Goal: Task Accomplishment & Management: Manage account settings

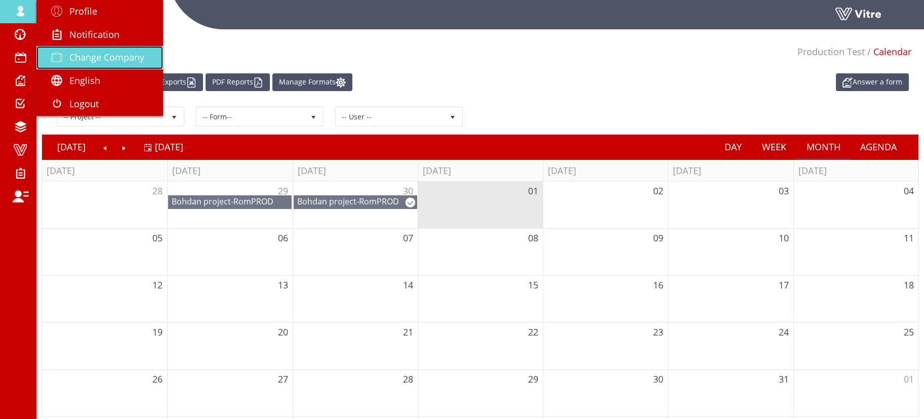
click at [88, 52] on span "Change Company" at bounding box center [106, 57] width 75 height 12
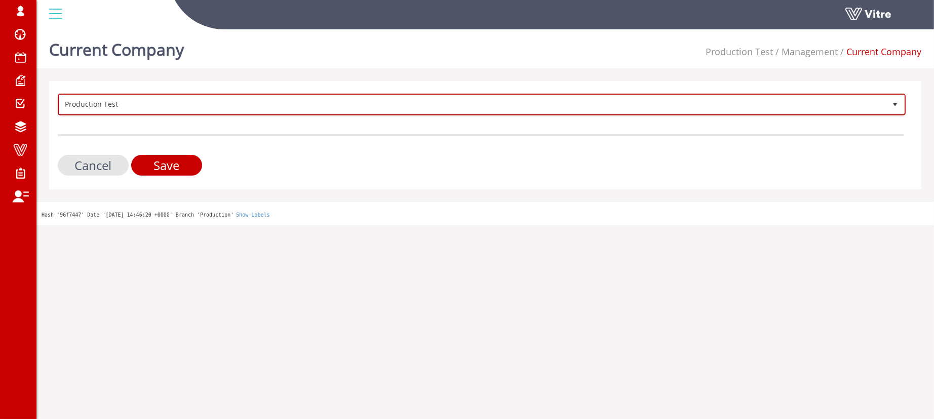
click at [133, 102] on span "Production Test" at bounding box center [472, 104] width 827 height 18
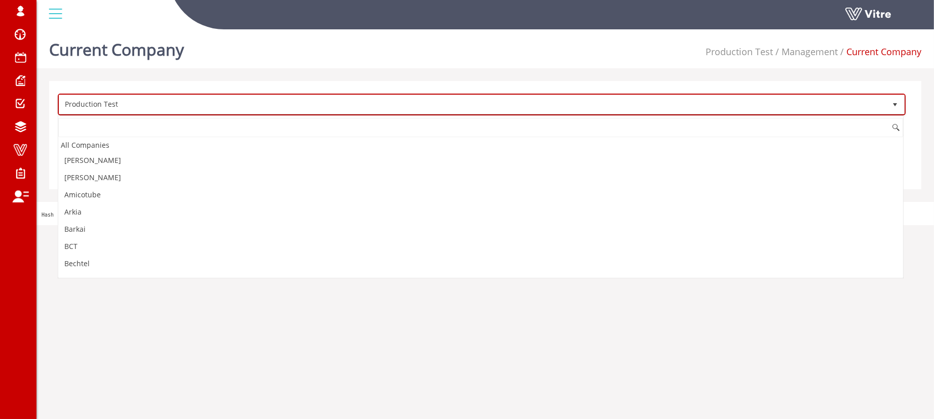
scroll to position [974, 0]
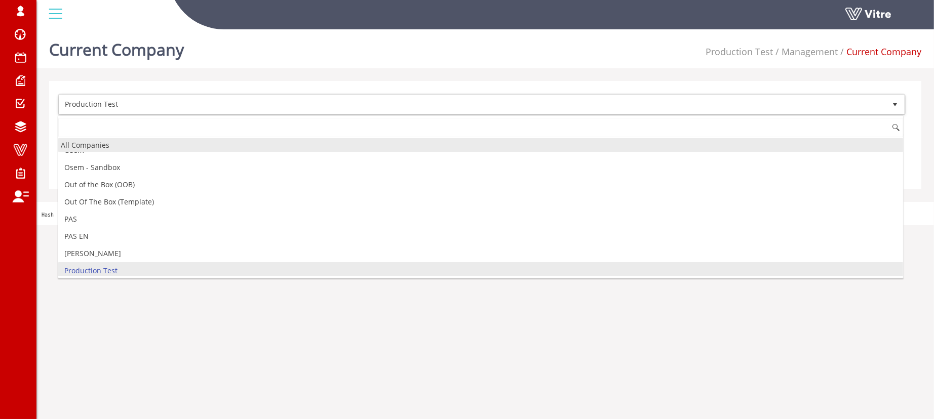
click at [109, 144] on div "All Companies" at bounding box center [480, 145] width 845 height 14
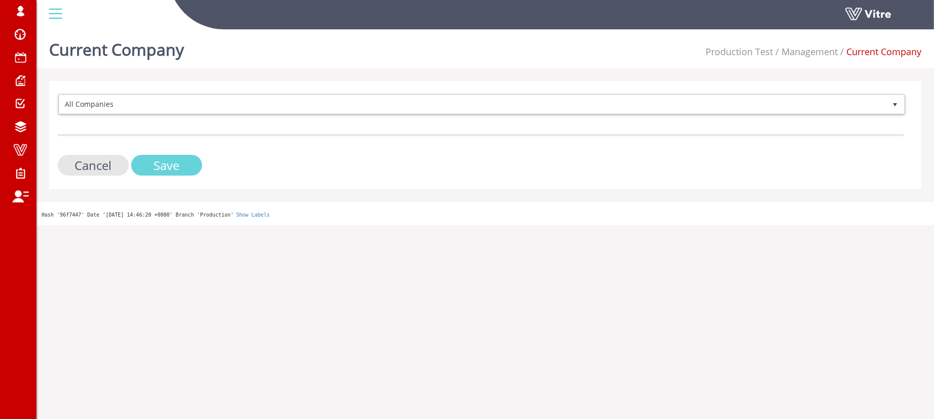
click at [159, 162] on input "Save" at bounding box center [166, 165] width 71 height 21
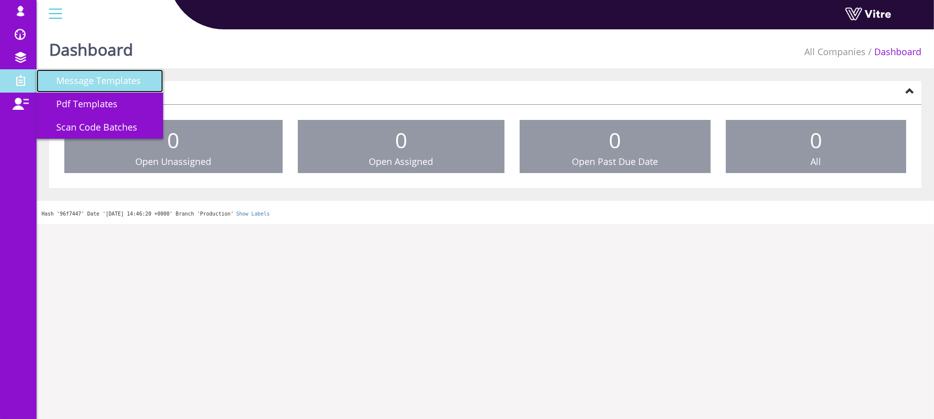
click at [89, 84] on span "Message Templates" at bounding box center [92, 80] width 97 height 12
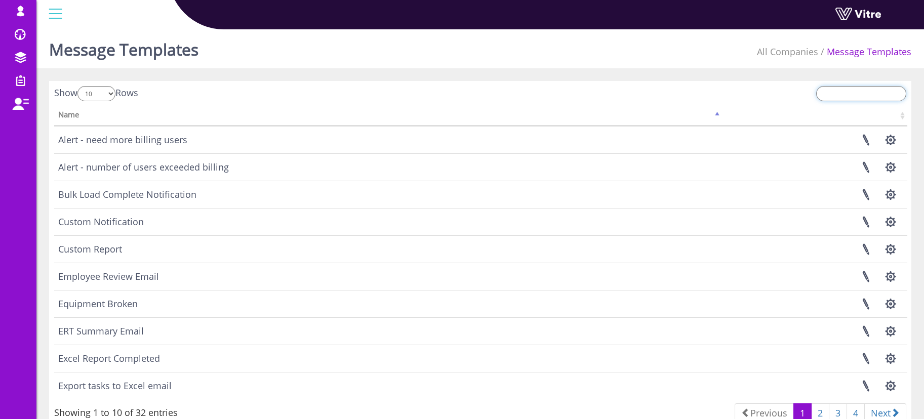
click at [850, 92] on input "search" at bounding box center [861, 93] width 90 height 15
paste input "Message Template"
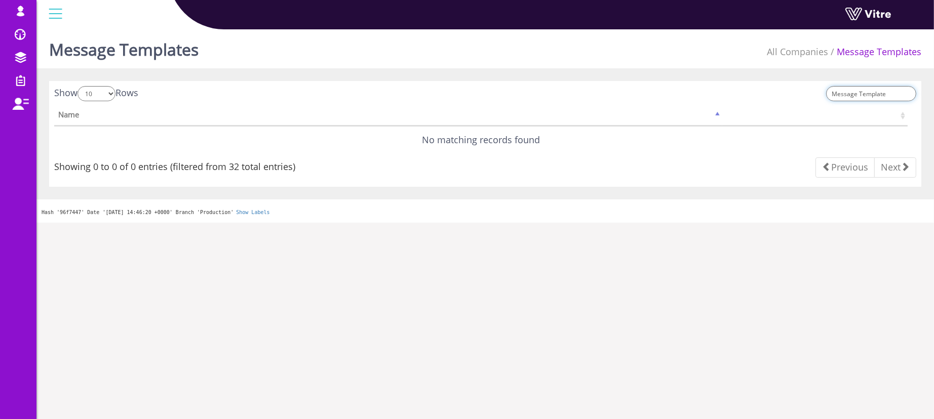
click at [847, 93] on input "Message Template" at bounding box center [871, 93] width 90 height 15
drag, startPoint x: 895, startPoint y: 96, endPoint x: 626, endPoint y: 81, distance: 268.9
click at [641, 83] on div "Show 10 25 50 100 Rows Template Name Previous" at bounding box center [485, 134] width 872 height 106
drag, startPoint x: 546, startPoint y: 84, endPoint x: 470, endPoint y: 32, distance: 91.9
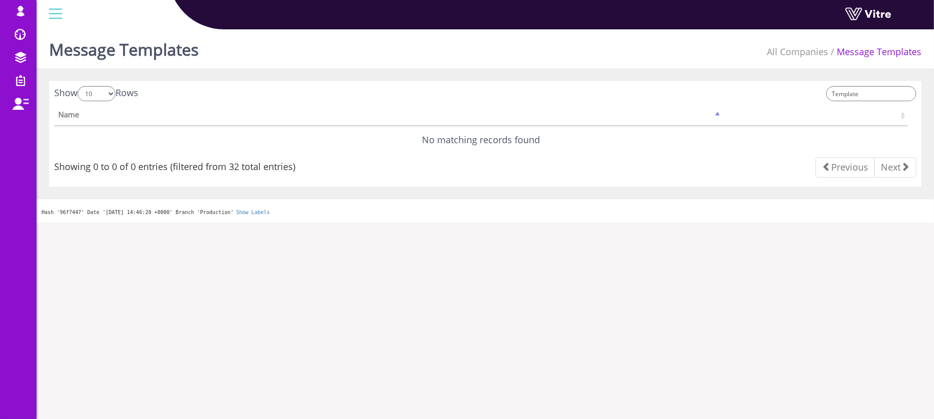
click at [546, 84] on div "Show 10 25 50 100 Rows Template Name Previous" at bounding box center [485, 134] width 872 height 106
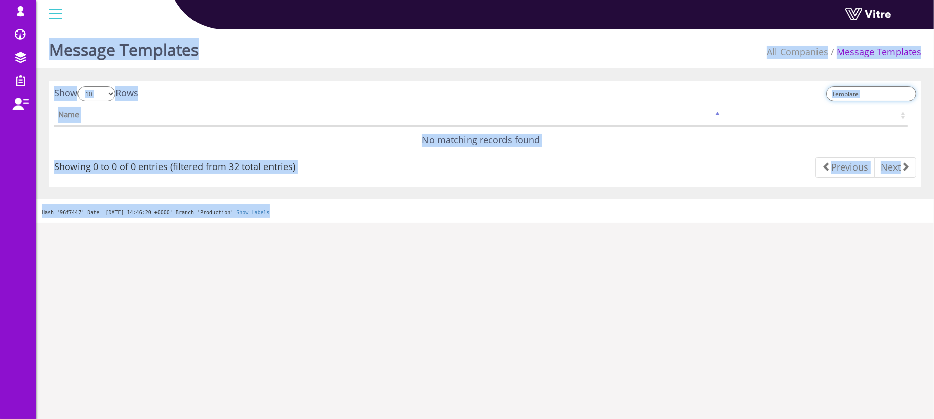
click at [892, 95] on input "Template" at bounding box center [871, 93] width 90 height 15
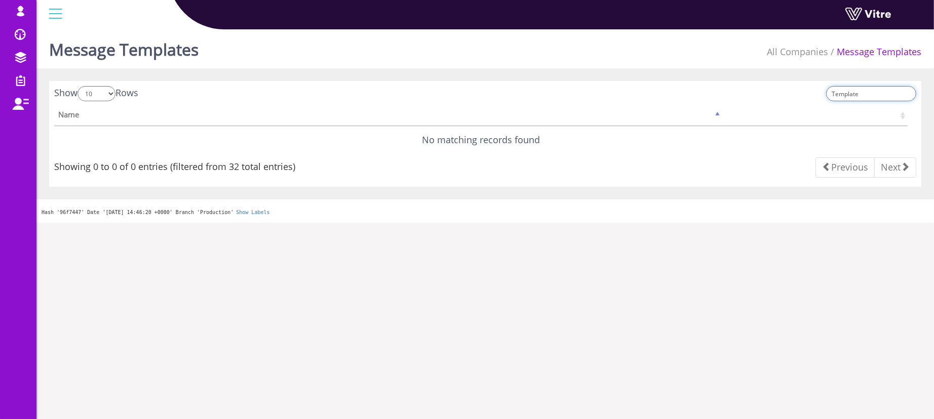
click at [861, 93] on input "Template" at bounding box center [871, 93] width 90 height 15
type input "mess"
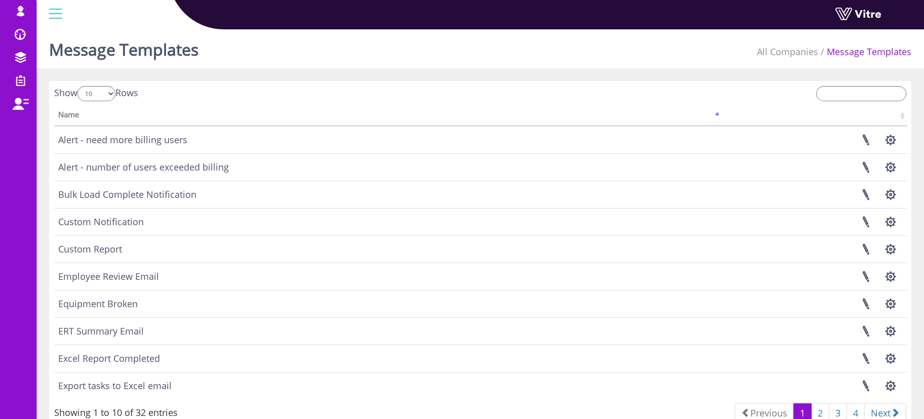
click at [524, 54] on div "Message Templates All Companies Message Templates" at bounding box center [480, 46] width 888 height 43
click at [852, 102] on div at bounding box center [697, 95] width 419 height 18
click at [851, 94] on input "search" at bounding box center [861, 93] width 90 height 15
paste input "Notification setup"
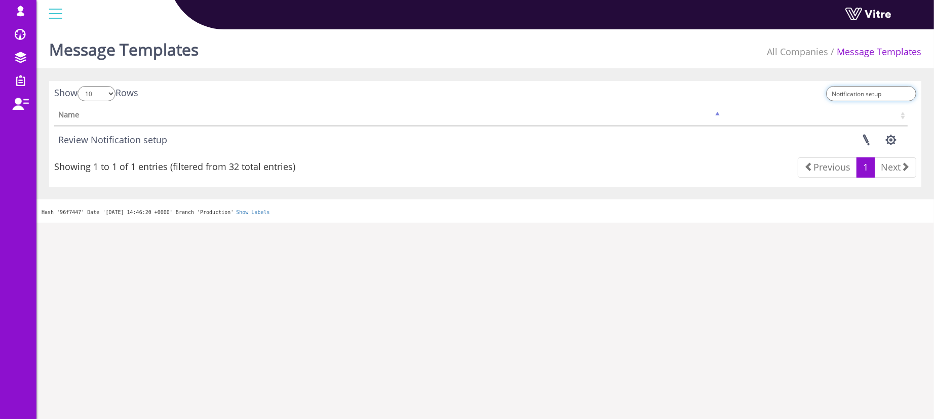
type input "Notification setup"
click at [601, 56] on div "Message Templates All Companies Message Templates" at bounding box center [484, 46] width 897 height 43
click at [855, 138] on link at bounding box center [865, 140] width 25 height 27
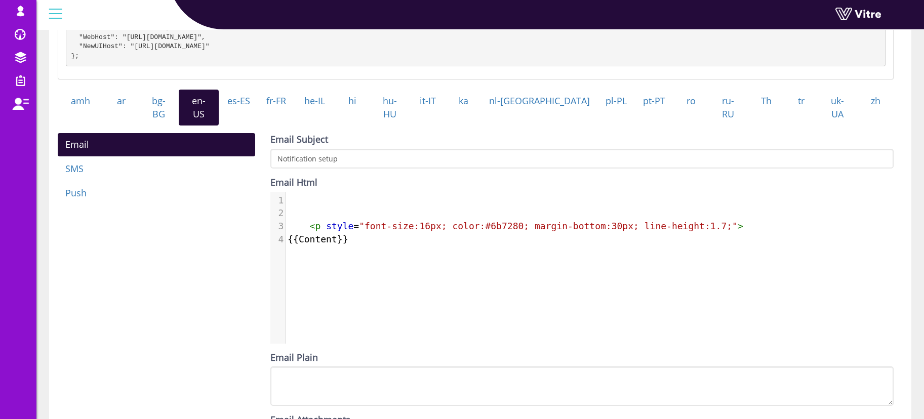
scroll to position [190, 0]
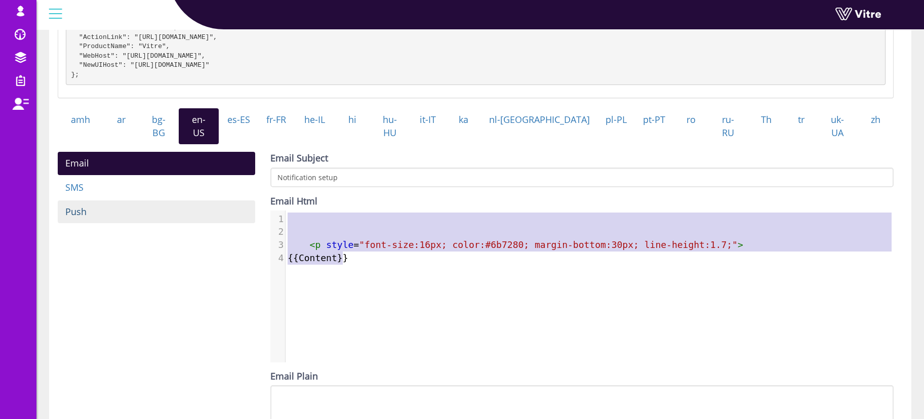
type textarea "<p style="font-size:16px; color:#6b7280; margin-bottom:30px; line-height:1.7;">…"
click at [228, 196] on div "Email SMS Push Email Subject Notification setup Email Html <p style="font-size:…" at bounding box center [475, 314] width 851 height 324
click at [419, 268] on div "x 1 ​ 2 ​ 3 < p style = "font-size:16px; color:#6b7280; margin-bottom:30px; lin…" at bounding box center [589, 294] width 639 height 167
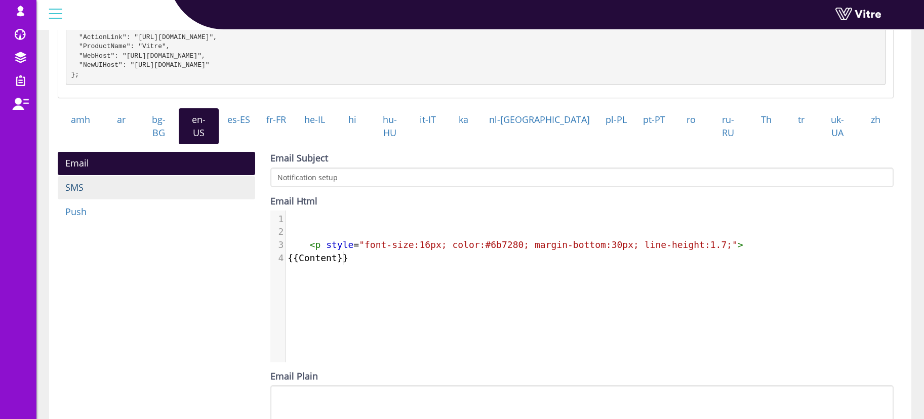
type textarea "<p style="font-size:16px; color:#6b7280; margin-bottom:30px; line-height:1.7;">…"
drag, startPoint x: 422, startPoint y: 254, endPoint x: 237, endPoint y: 185, distance: 197.1
click at [237, 185] on div "Email SMS Push Email Subject Notification setup Email Html <p style="font-size:…" at bounding box center [475, 314] width 851 height 324
click at [468, 281] on div "x 1 ​ 2 ​ 3 < p style = "font-size:16px; color:#6b7280; margin-bottom:30px; lin…" at bounding box center [589, 294] width 639 height 167
click at [738, 240] on pre "< p style = "font-size:16px; color:#6b7280; margin-bottom:30px; line-height:1.7…" at bounding box center [595, 245] width 618 height 13
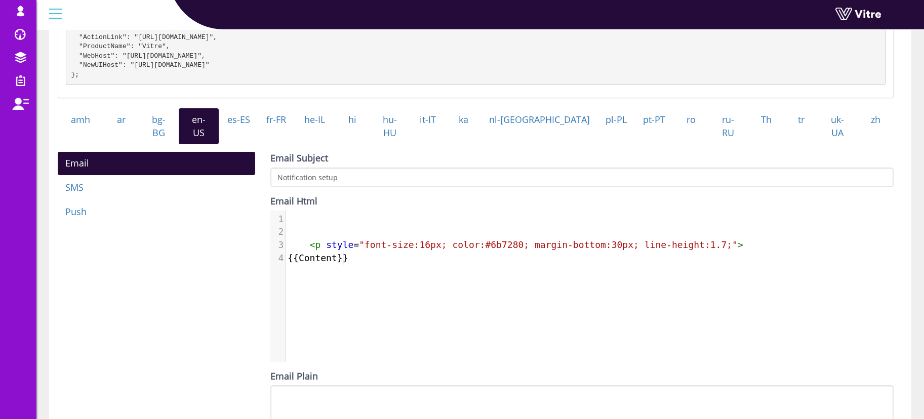
type textarea "<p style="font-size:16px; color:#6b7280; margin-bottom:30px; line-height:1.7;">…"
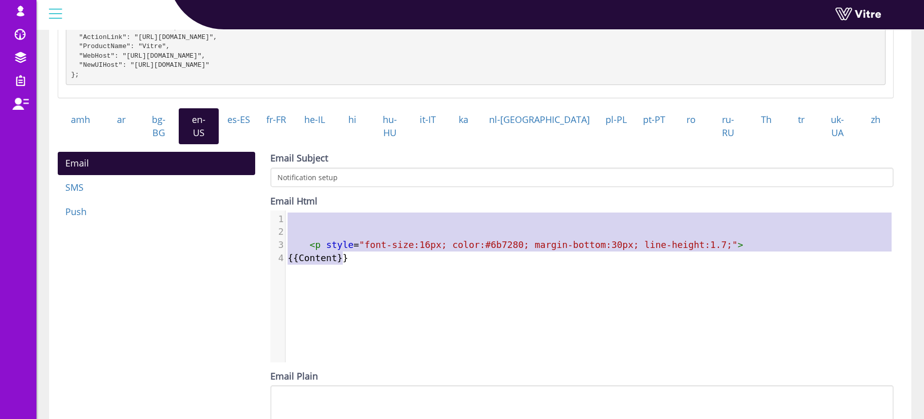
drag, startPoint x: 424, startPoint y: 258, endPoint x: 265, endPoint y: 202, distance: 168.0
click at [265, 202] on div "Email Subject Notification setup Email Html <p style="font-size:16px; color:#6b…" at bounding box center [582, 314] width 639 height 324
click at [394, 274] on div "x 1 ​ 2 ​ 3 < p style = "font-size:16px; color:#6b7280; margin-bottom:30px; lin…" at bounding box center [589, 294] width 639 height 167
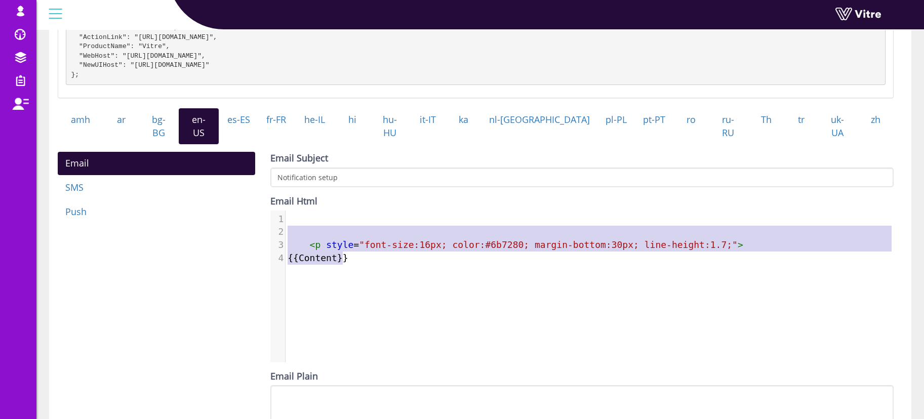
type textarea "<p style="font-size:16px; color:#6b7280; margin-bottom:30px; line-height:1.7;">…"
drag, startPoint x: 340, startPoint y: 230, endPoint x: 272, endPoint y: 202, distance: 72.9
click at [272, 202] on div "Email Html <p style="font-size:16px; color:#6b7280; margin-bottom:30px; line-he…" at bounding box center [581, 279] width 623 height 168
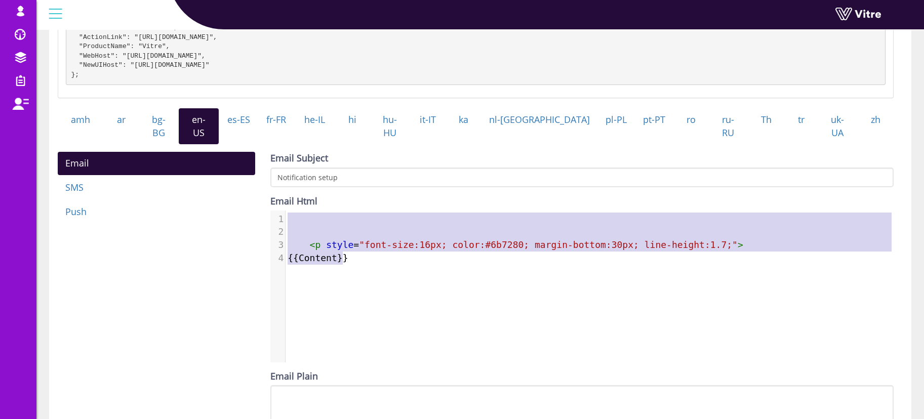
click at [364, 265] on div "x 1 ​ 2 ​ 3 < p style = "font-size:16px; color:#6b7280; margin-bottom:30px; lin…" at bounding box center [589, 294] width 639 height 167
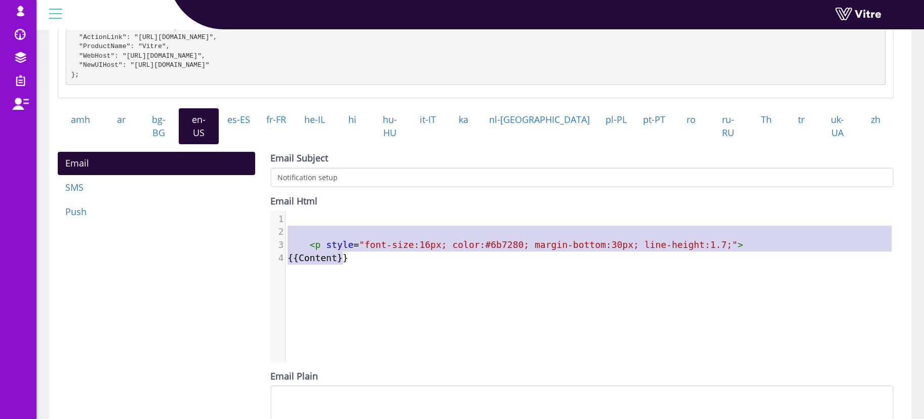
type textarea "<p style="font-size:16px; color:#6b7280; margin-bottom:30px; line-height:1.7;">…"
drag, startPoint x: 371, startPoint y: 259, endPoint x: 280, endPoint y: 207, distance: 104.8
click at [280, 211] on div "x 1 ​ 2 ​ 3 < p style = "font-size:16px; color:#6b7280; margin-bottom:30px; lin…" at bounding box center [589, 294] width 639 height 167
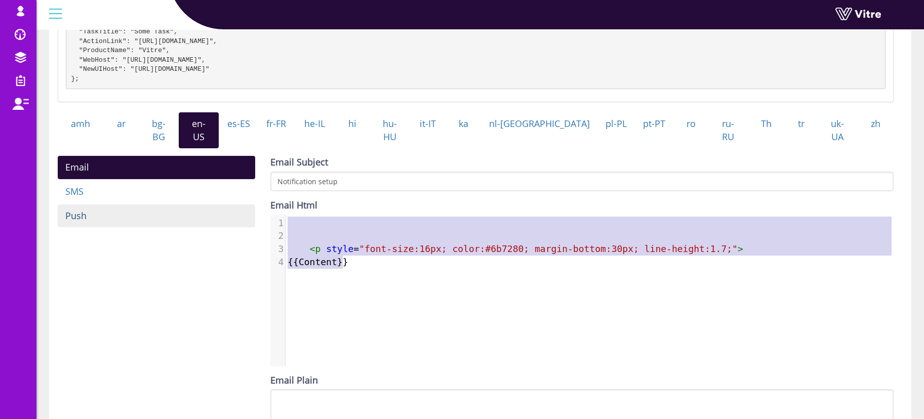
scroll to position [190, 0]
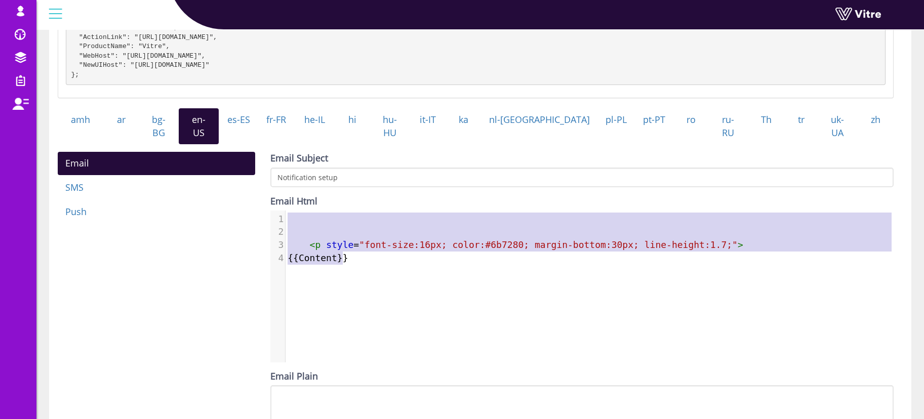
click at [389, 256] on pre "{{Content}}" at bounding box center [595, 258] width 618 height 13
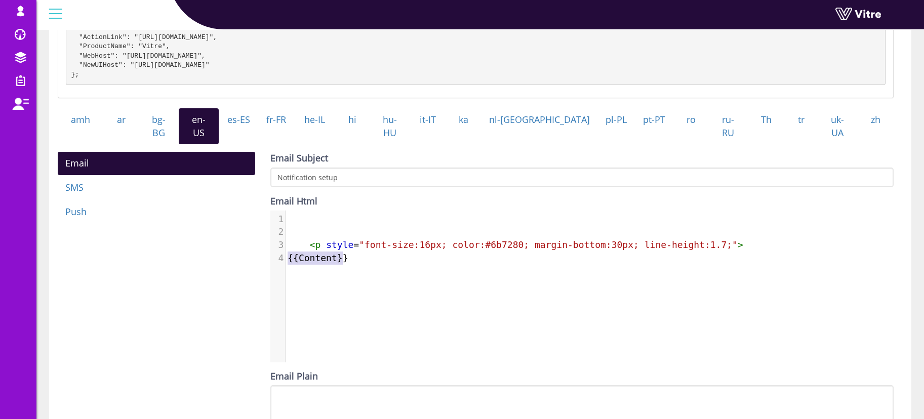
drag, startPoint x: 402, startPoint y: 254, endPoint x: 257, endPoint y: 258, distance: 144.9
click at [257, 258] on div "Email SMS Push Email Subject Notification setup Email Html <p style="font-size:…" at bounding box center [475, 314] width 851 height 324
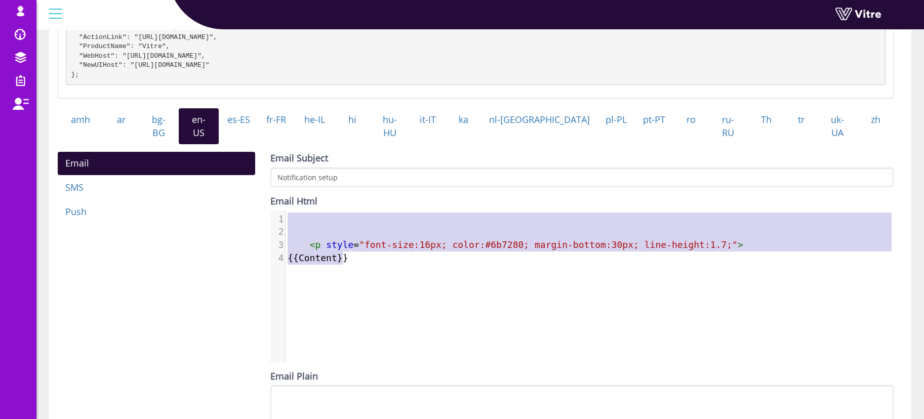
type textarea "<p style="font-size:16px; color:#6b7280; margin-bottom:30px; line-height:1.7;">…"
paste textarea
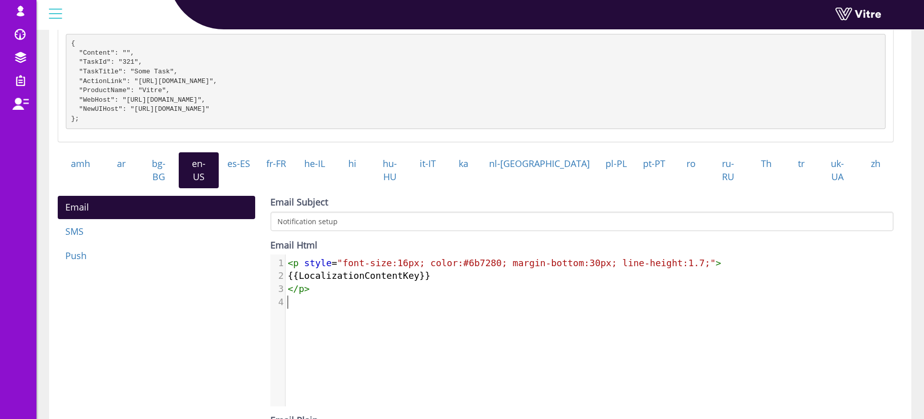
scroll to position [126, 0]
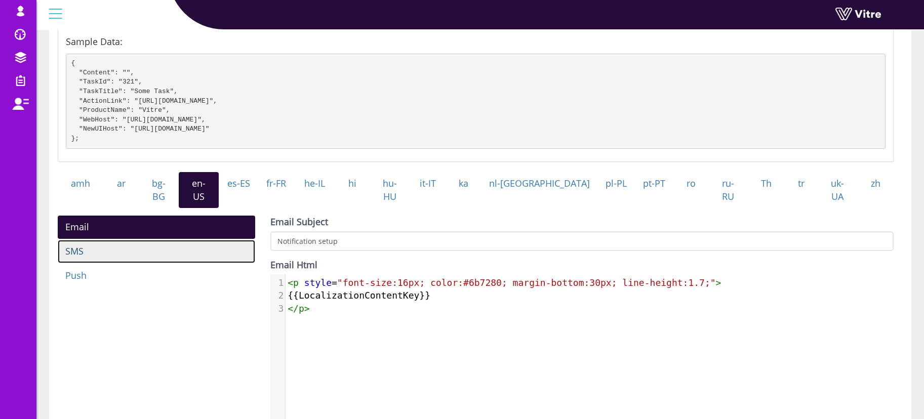
click at [103, 243] on link "SMS" at bounding box center [157, 251] width 198 height 23
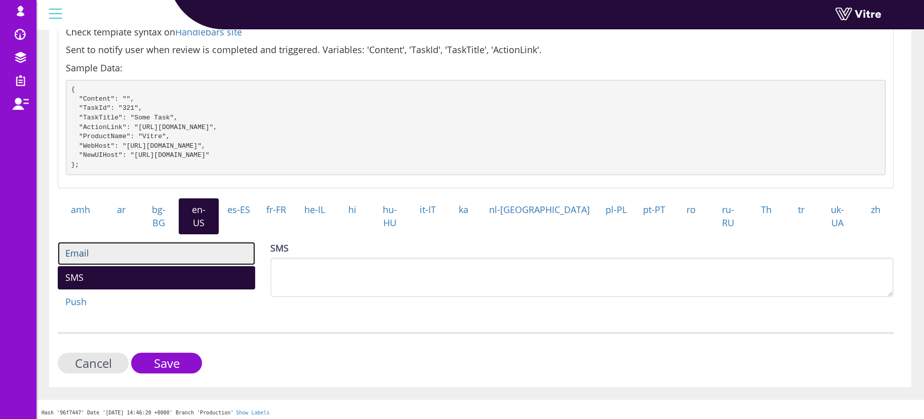
click at [104, 260] on link "Email" at bounding box center [157, 253] width 198 height 23
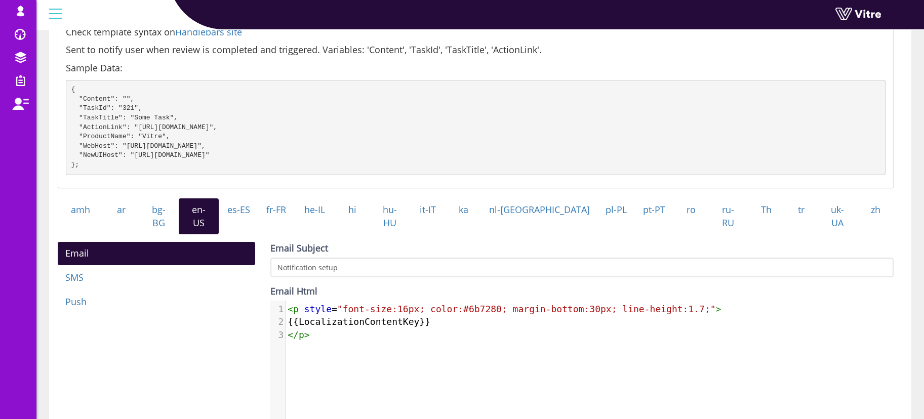
click at [419, 335] on pre "</ p >" at bounding box center [595, 335] width 618 height 13
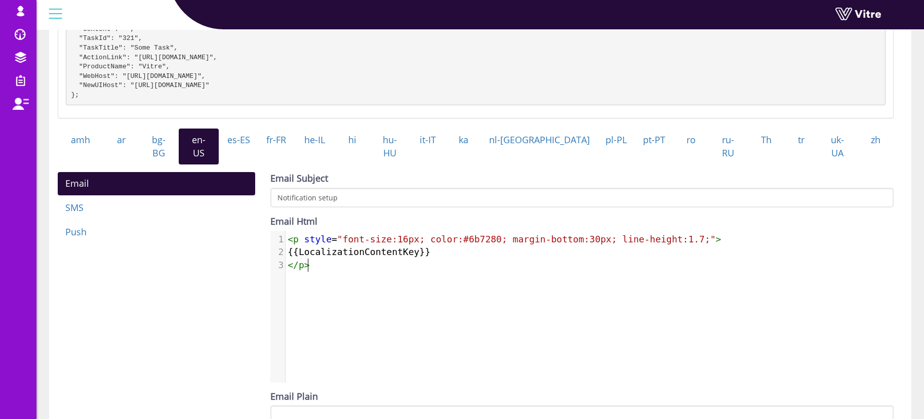
scroll to position [163, 0]
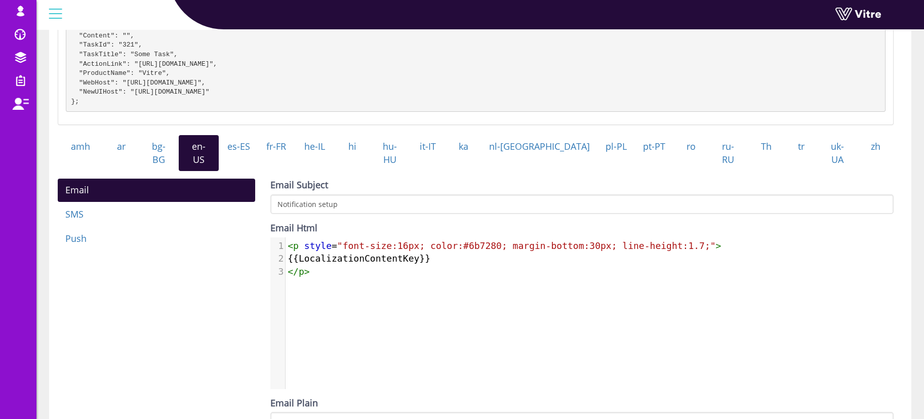
click at [349, 254] on span "{{LocalizationContentKey}}" at bounding box center [359, 258] width 143 height 11
type textarea "LocalizationContentKey"
click at [349, 254] on span "{{LocalizationContentKey}}" at bounding box center [359, 258] width 143 height 11
click at [381, 277] on div "x 1 < p style = "font-size:16px; color:#6b7280; margin-bottom:30px; line-height…" at bounding box center [589, 321] width 639 height 167
type textarea "{{LocalizationContentKey}}"
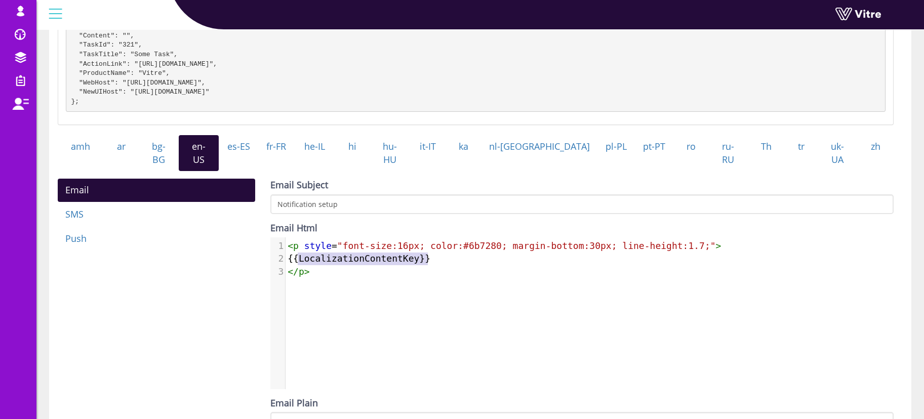
drag, startPoint x: 487, startPoint y: 252, endPoint x: 271, endPoint y: 254, distance: 215.3
click at [286, 254] on div "2 {{LocalizationContentKey}}" at bounding box center [595, 258] width 618 height 13
click at [173, 155] on link "bg-BG" at bounding box center [159, 153] width 40 height 36
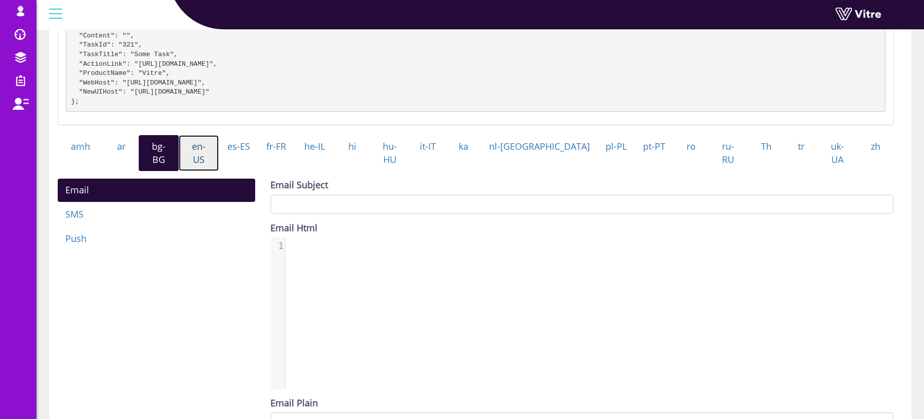
click at [219, 153] on link "en-US" at bounding box center [199, 153] width 40 height 36
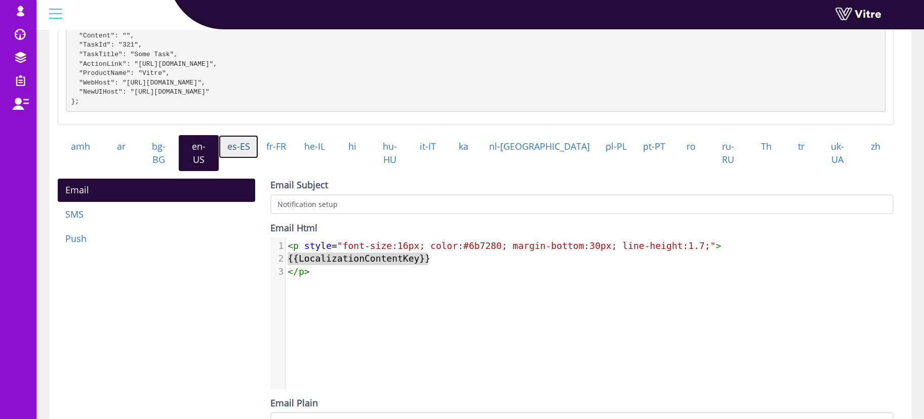
click at [244, 152] on link "es-ES" at bounding box center [238, 146] width 39 height 23
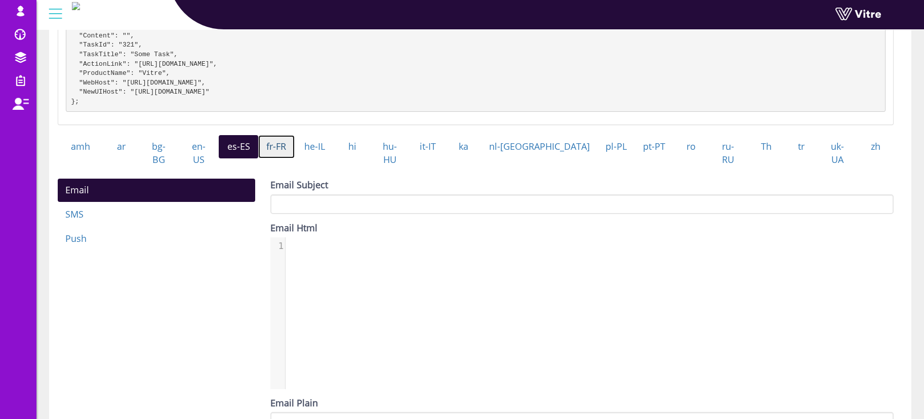
click at [295, 155] on link "fr-FR" at bounding box center [276, 146] width 36 height 23
click at [335, 159] on link "he-IL" at bounding box center [315, 146] width 40 height 23
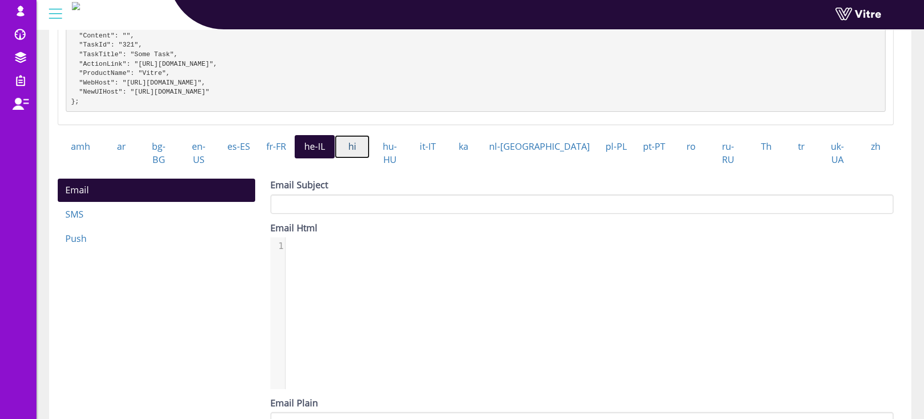
click at [369, 159] on link "hi" at bounding box center [352, 146] width 34 height 23
click at [410, 156] on link "hu-HU" at bounding box center [390, 153] width 41 height 36
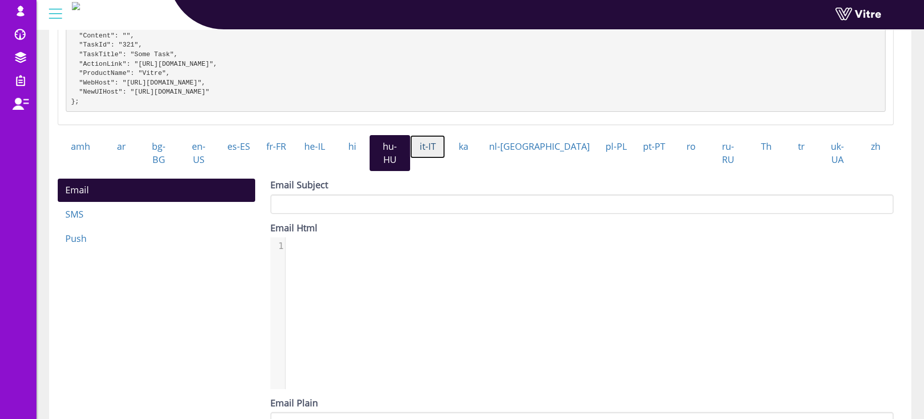
click at [445, 153] on link "it-IT" at bounding box center [427, 146] width 35 height 23
click at [481, 155] on link "ka" at bounding box center [463, 146] width 36 height 23
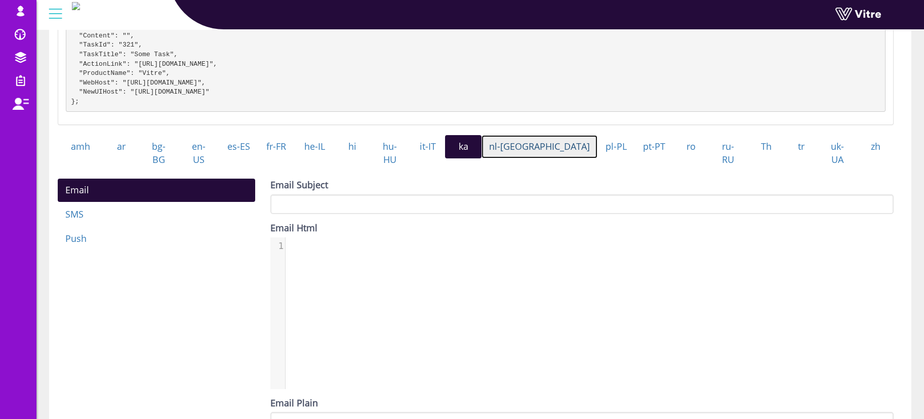
click at [546, 153] on link "nl-[GEOGRAPHIC_DATA]" at bounding box center [540, 146] width 116 height 23
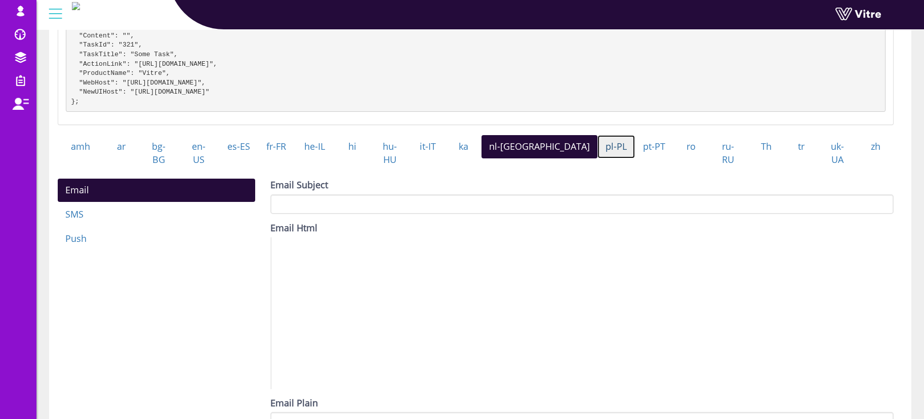
click at [598, 153] on link "pl-PL" at bounding box center [616, 146] width 37 height 23
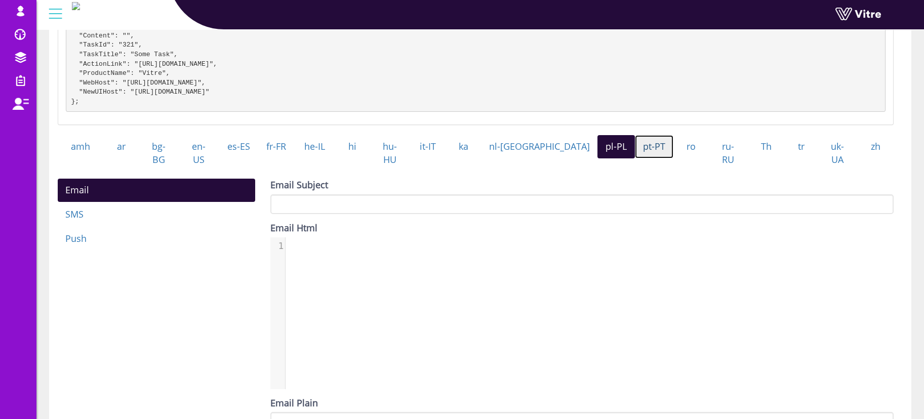
click at [635, 153] on link "pt-PT" at bounding box center [654, 146] width 38 height 23
click at [674, 156] on link "ro" at bounding box center [691, 146] width 35 height 23
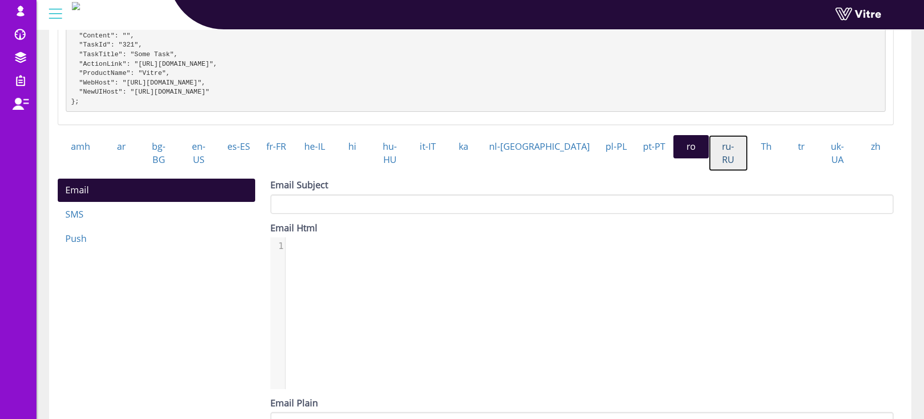
click at [709, 156] on link "ru-RU" at bounding box center [728, 153] width 38 height 36
click at [748, 156] on link "Th" at bounding box center [766, 146] width 37 height 23
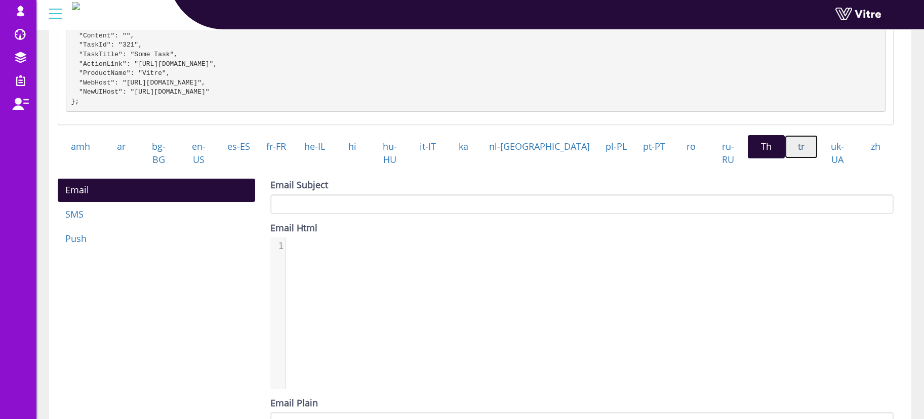
click at [785, 153] on link "tr" at bounding box center [801, 146] width 33 height 23
click at [820, 153] on link "uk-UA" at bounding box center [838, 153] width 40 height 36
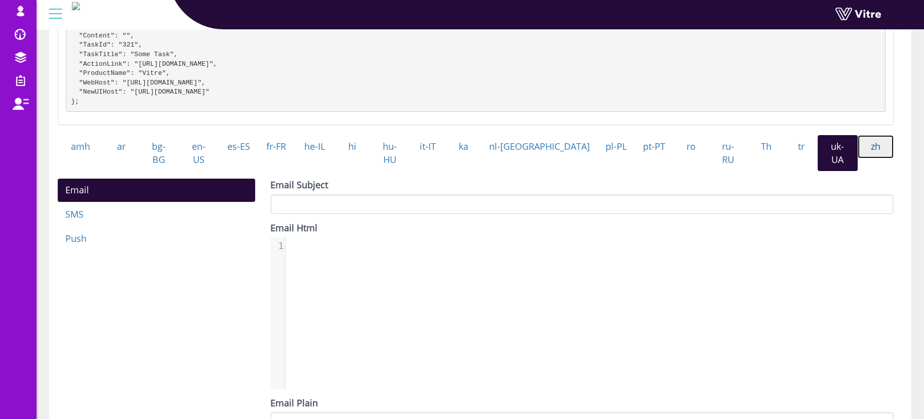
click at [880, 155] on link "zh" at bounding box center [876, 146] width 36 height 23
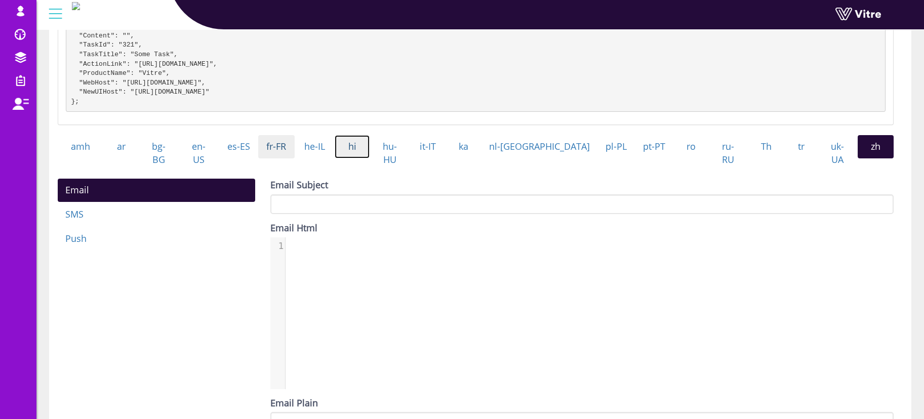
drag, startPoint x: 378, startPoint y: 160, endPoint x: 304, endPoint y: 159, distance: 73.5
click at [369, 159] on link "hi" at bounding box center [352, 146] width 34 height 23
click at [295, 158] on link "fr-FR" at bounding box center [276, 146] width 36 height 23
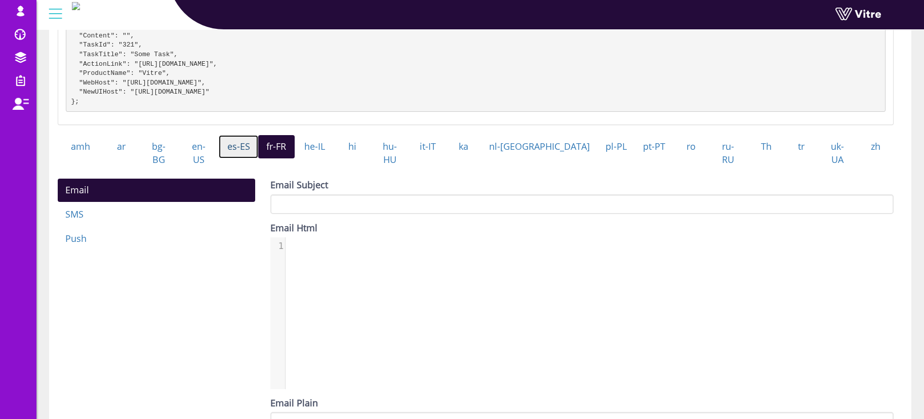
click at [258, 152] on link "es-ES" at bounding box center [238, 146] width 39 height 23
click at [219, 162] on link "en-US" at bounding box center [199, 153] width 40 height 36
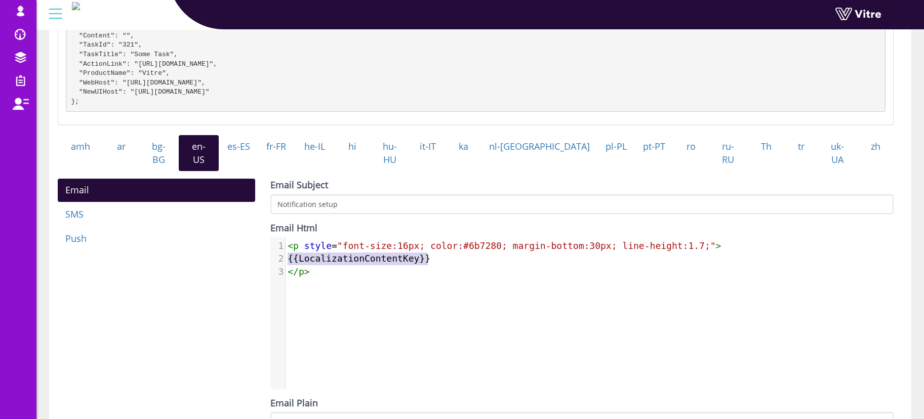
click at [337, 253] on span "{{LocalizationContentKey}}" at bounding box center [359, 258] width 143 height 11
type textarea "{{LocalizationContentKey}}"
drag, startPoint x: 468, startPoint y: 258, endPoint x: 209, endPoint y: 252, distance: 258.9
click at [209, 252] on div "Email SMS Push Email Subject Notification setup Email Html <p style="font-size:…" at bounding box center [475, 341] width 851 height 324
click at [417, 265] on pre "</ p >" at bounding box center [595, 271] width 618 height 13
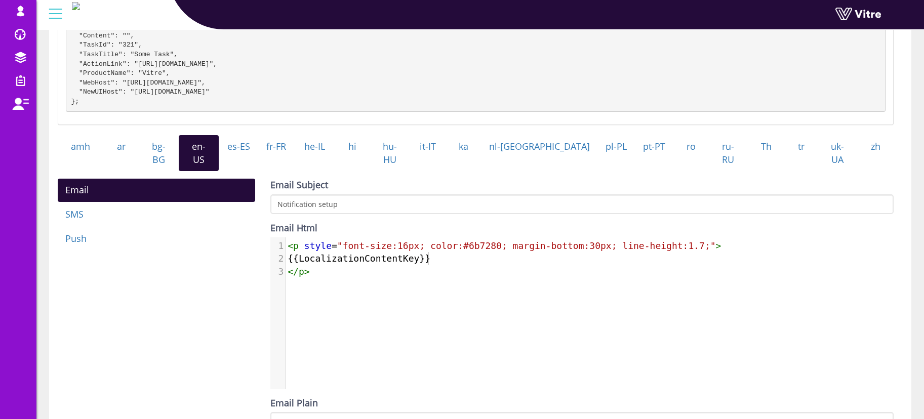
click at [437, 255] on pre "{{LocalizationContentKey}}" at bounding box center [595, 258] width 618 height 13
click at [334, 159] on link "he-IL" at bounding box center [315, 146] width 40 height 23
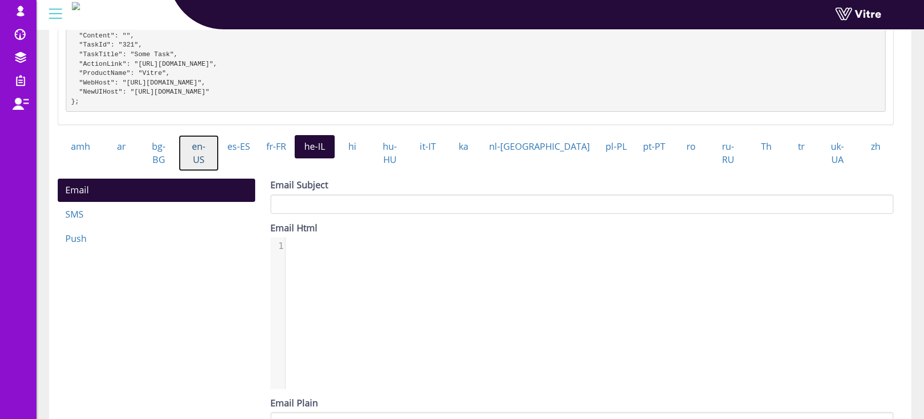
click at [207, 155] on link "en-US" at bounding box center [199, 153] width 40 height 36
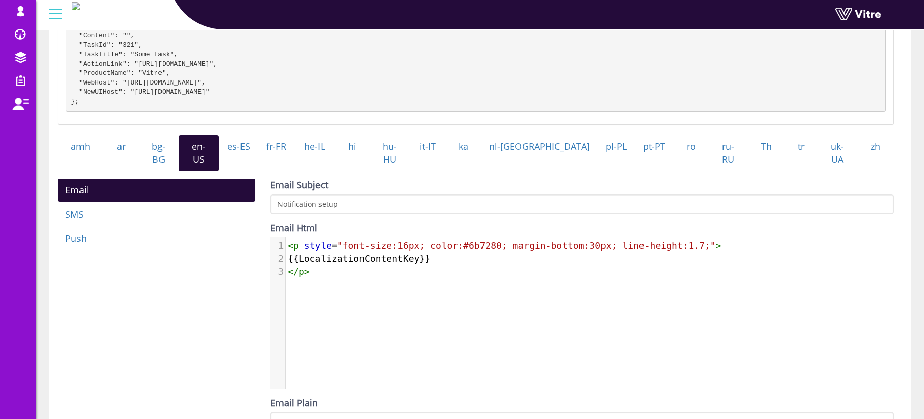
click at [399, 265] on pre "</ p >" at bounding box center [595, 271] width 618 height 13
type textarea ">"
click at [399, 265] on pre "</ p >" at bounding box center [595, 271] width 618 height 13
click at [462, 258] on pre "{{LocalizationContentKey}}" at bounding box center [595, 258] width 618 height 13
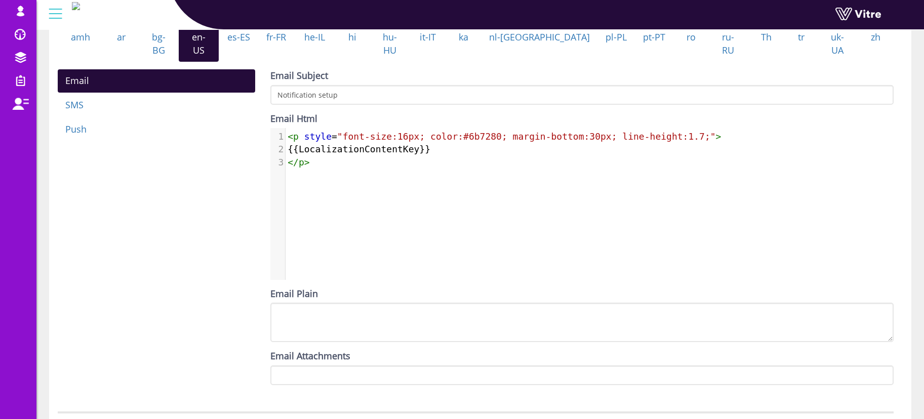
scroll to position [352, 0]
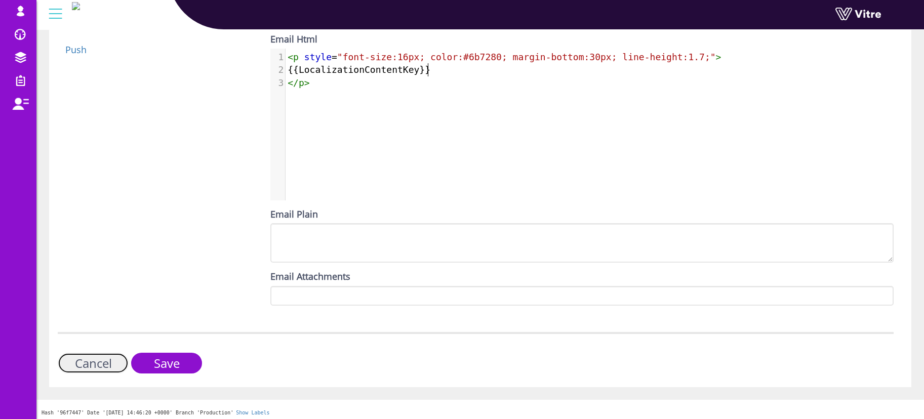
click at [81, 364] on link "Cancel" at bounding box center [93, 363] width 71 height 21
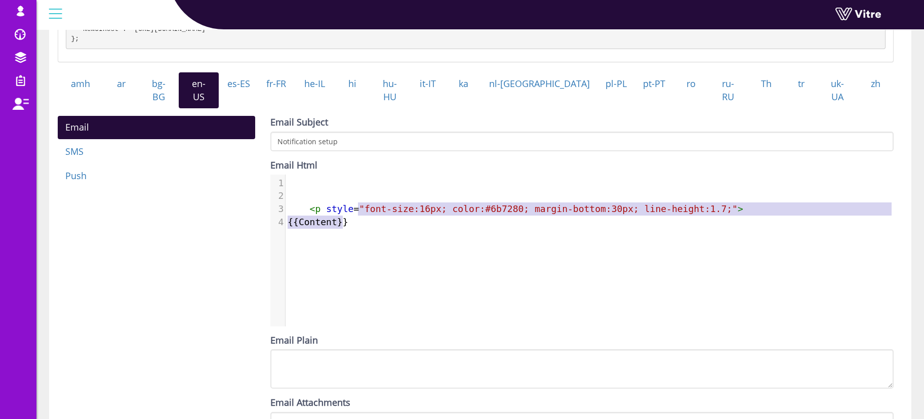
scroll to position [4, 0]
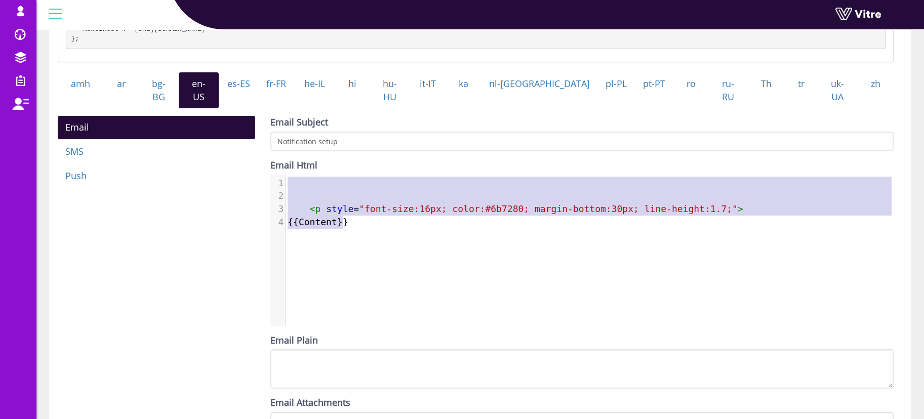
type textarea "Content}}"
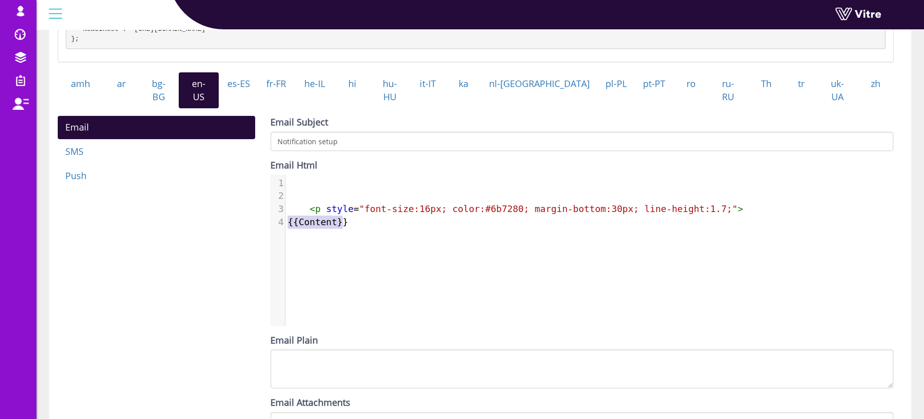
type textarea "{{Content}}"
type textarea "<p style="font-size:16px; color:#6b7280; margin-bottom:30px; line-height:1.7;">…"
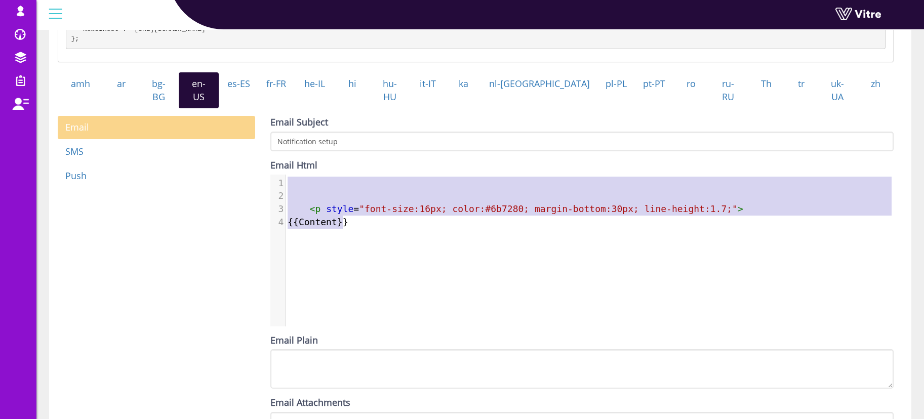
drag, startPoint x: 454, startPoint y: 223, endPoint x: 249, endPoint y: 130, distance: 225.0
click at [249, 130] on div "Email SMS Push Email Subject Notification setup Email Html <p style="font-size:…" at bounding box center [475, 278] width 851 height 324
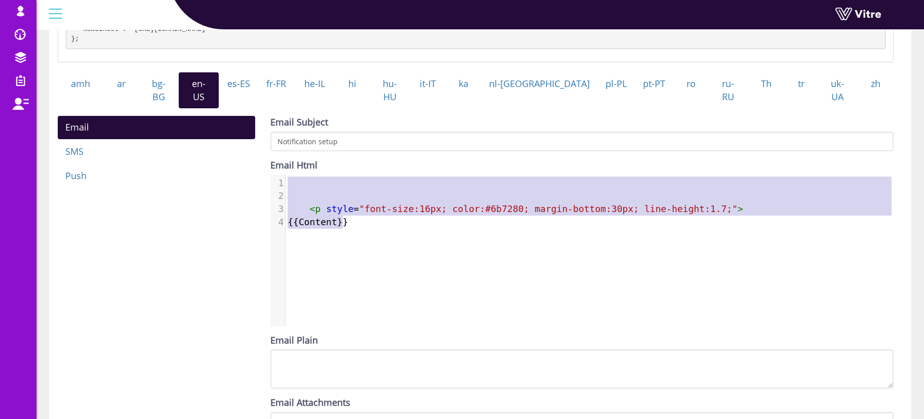
click at [455, 242] on div "x 1 ​ 2 ​ 3 < p style = "font-size:16px; color:#6b7280; margin-bottom:30px; lin…" at bounding box center [589, 258] width 639 height 167
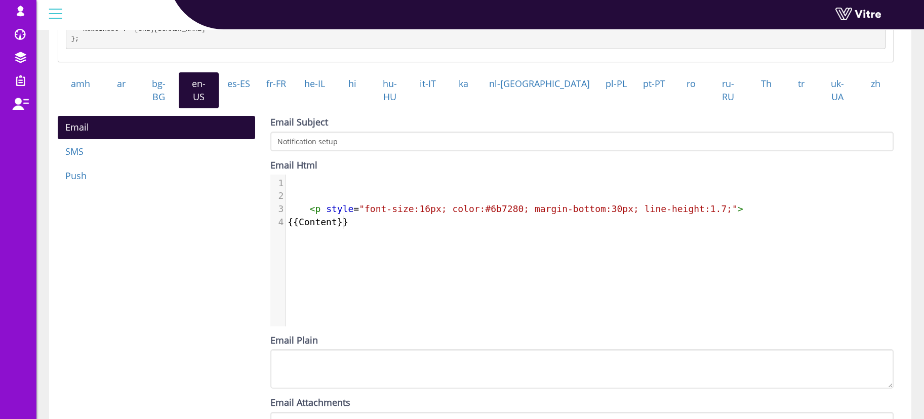
type textarea "<p style="font-size:16px; color:#6b7280; margin-bottom:30px; line-height:1.7;">…"
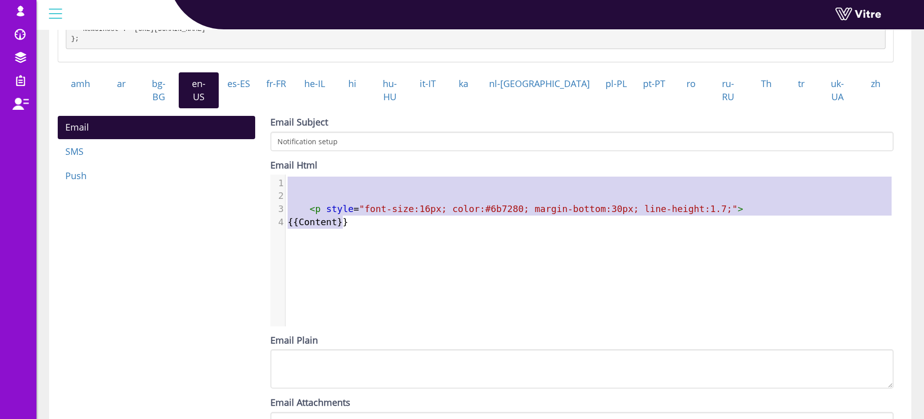
paste textarea
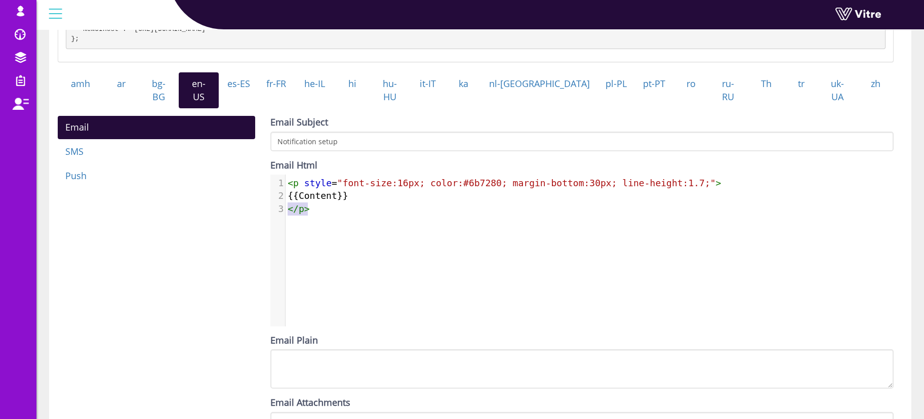
type textarea "p>"
type textarea "/p>"
type textarea "p>"
type textarea "</p>"
type textarea ">"
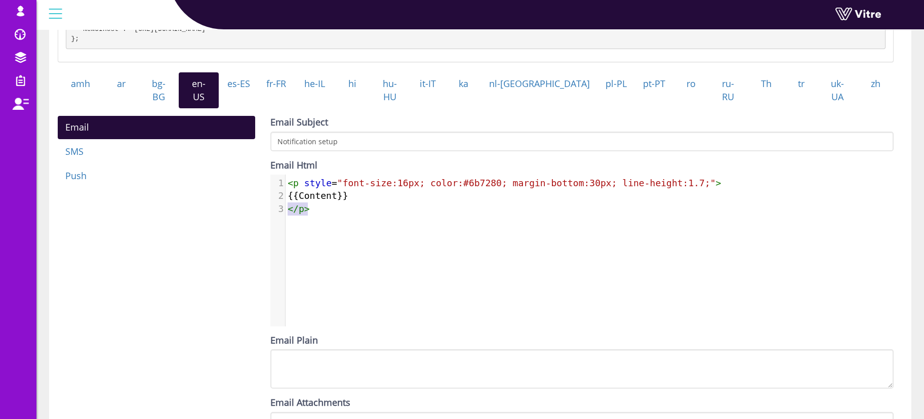
type textarea "<p style="font-size:16px; color:#6b7280; margin-bottom:30px; line-height:1.7;">…"
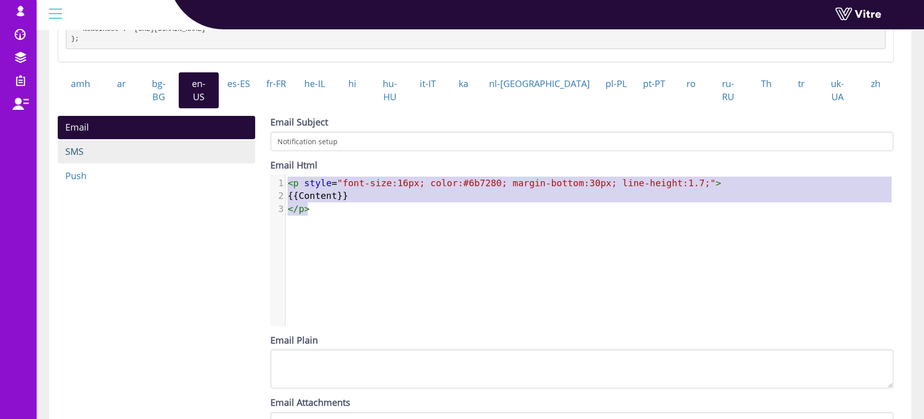
drag, startPoint x: 335, startPoint y: 206, endPoint x: 198, endPoint y: 144, distance: 150.7
click at [198, 144] on div "Email SMS Push Email Subject Notification setup Email Html <p style="font-size:…" at bounding box center [475, 278] width 851 height 324
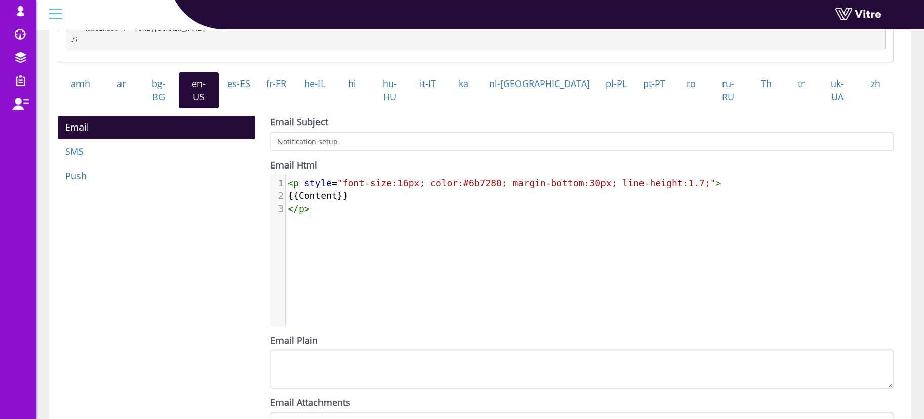
click at [463, 230] on div "x 1 < p style = "font-size:16px; color:#6b7280; margin-bottom:30px; line-height…" at bounding box center [589, 258] width 639 height 167
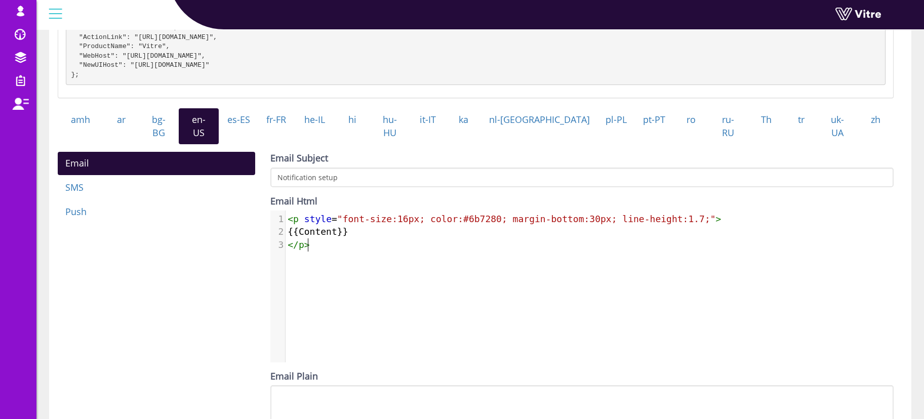
scroll to position [289, 0]
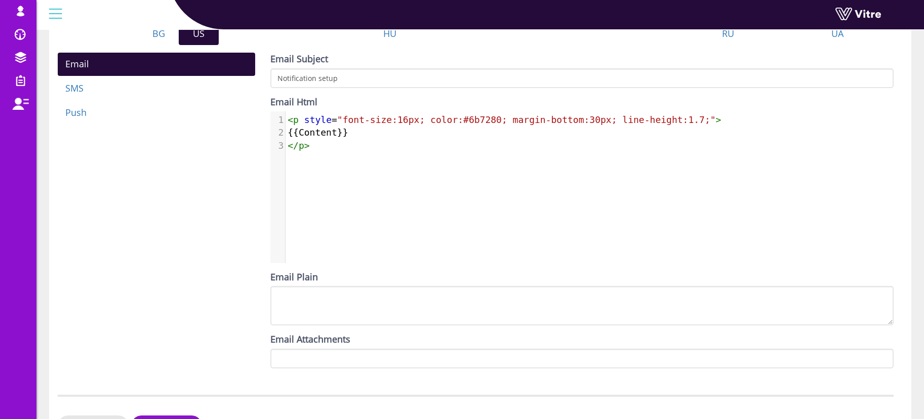
click at [424, 231] on div "x 1 < p style = "font-size:16px; color:#6b7280; margin-bottom:30px; line-height…" at bounding box center [589, 194] width 639 height 167
click at [378, 115] on span ""font-size:16px; color:#6b7280; margin-bottom:30px; line-height:1.7;"" at bounding box center [526, 119] width 379 height 11
click at [384, 126] on pre "{{Content}}" at bounding box center [595, 132] width 618 height 13
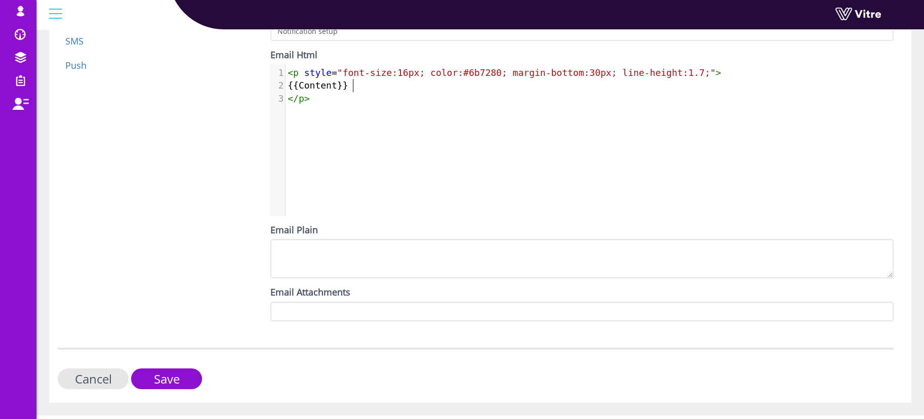
scroll to position [352, 0]
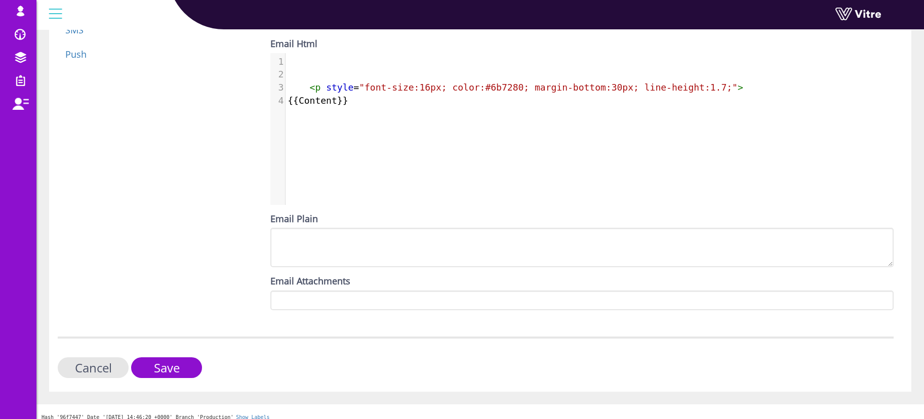
scroll to position [4, 0]
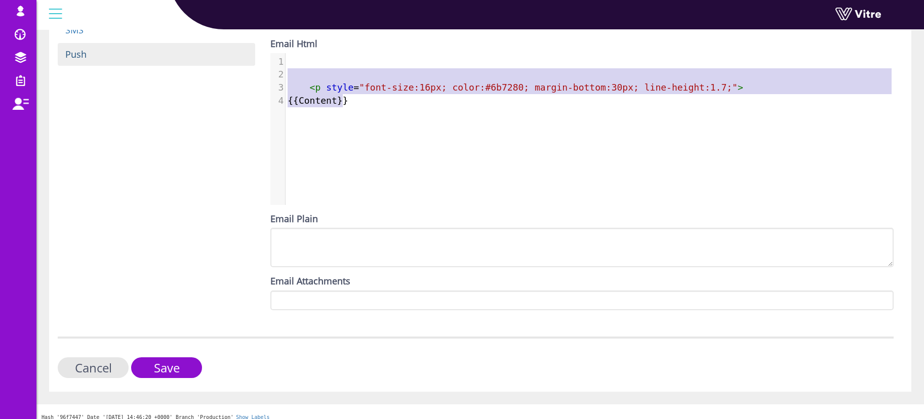
type textarea "<p style="font-size:16px; color:#6b7280; margin-bottom:30px; line-height:1.7;">…"
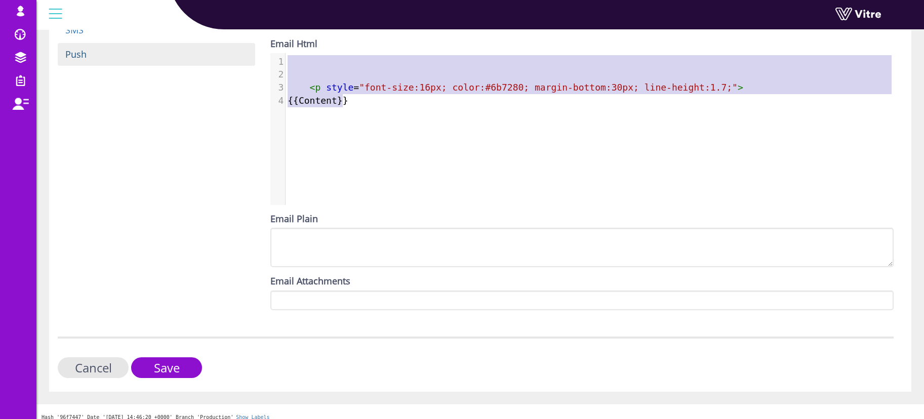
drag, startPoint x: 390, startPoint y: 114, endPoint x: 243, endPoint y: 61, distance: 156.7
click at [243, 61] on div "Email SMS Push Email Subject Notification setup Email Html <p style="font-size:…" at bounding box center [475, 156] width 851 height 324
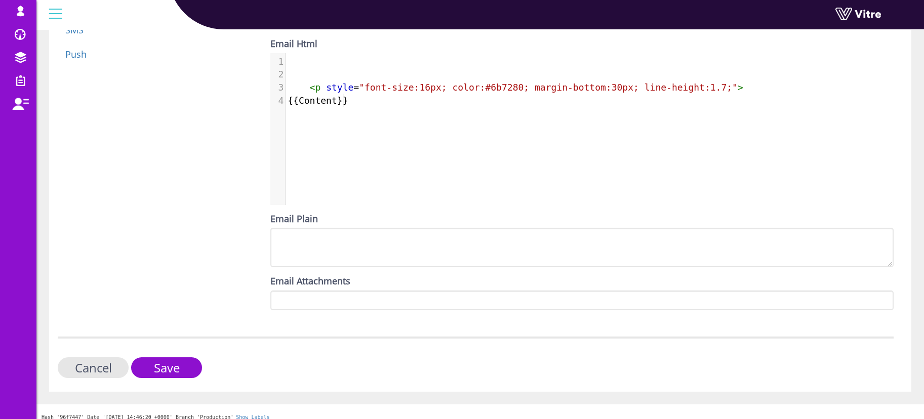
click at [357, 104] on div "x 1 ​ 2 ​ 3 < p style = "font-size:16px; color:#6b7280; margin-bottom:30px; lin…" at bounding box center [595, 81] width 618 height 56
type textarea "<p style="font-size:16px; color:#6b7280; margin-bottom:30px; line-height:1.7;">…"
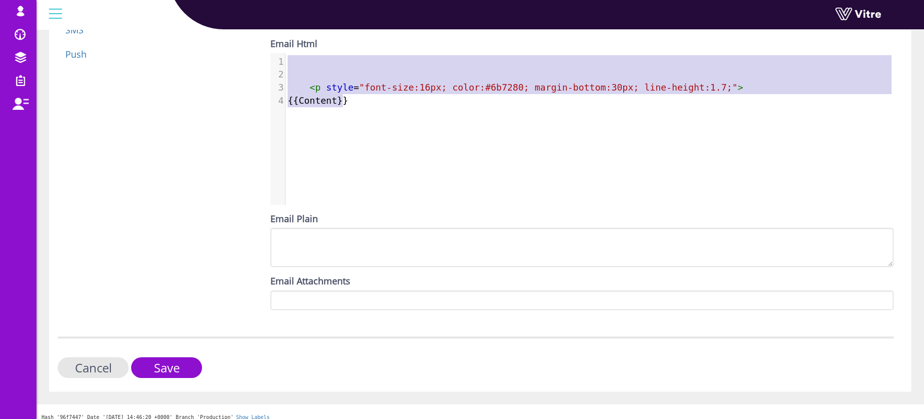
drag, startPoint x: 371, startPoint y: 103, endPoint x: 261, endPoint y: 55, distance: 120.0
click at [251, 50] on div "Email SMS Push Email Subject Notification setup Email Html <p style="font-size:…" at bounding box center [475, 156] width 851 height 324
click at [414, 115] on div "x 1 ​ 2 ​ 3 < p style = "font-size:16px; color:#6b7280; margin-bottom:30px; lin…" at bounding box center [589, 136] width 639 height 167
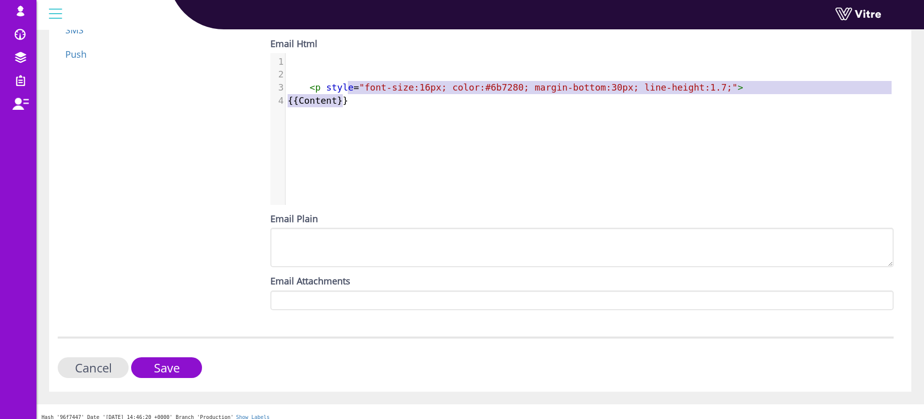
type textarea "<p style="font-size:16px; color:#6b7280; margin-bottom:30px; line-height:1.7;">…"
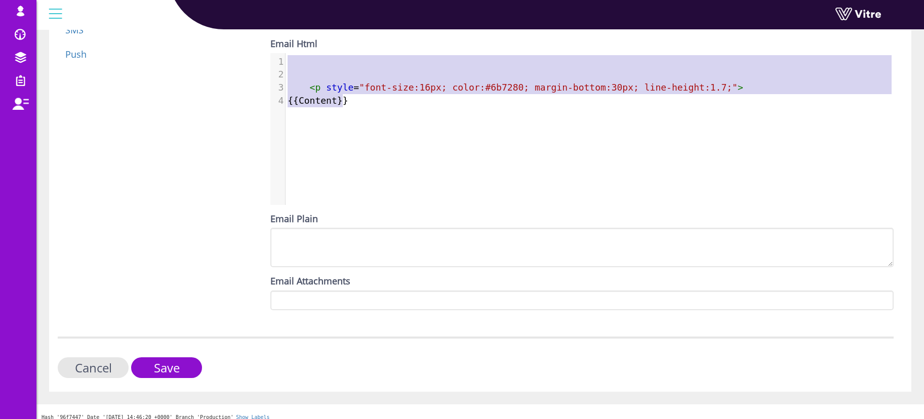
drag, startPoint x: 349, startPoint y: 81, endPoint x: 276, endPoint y: 58, distance: 76.9
click at [276, 58] on div "x 1 ​ 2 ​ 3 < p style = "font-size:16px; color:#6b7280; margin-bottom:30px; lin…" at bounding box center [589, 136] width 639 height 167
paste textarea
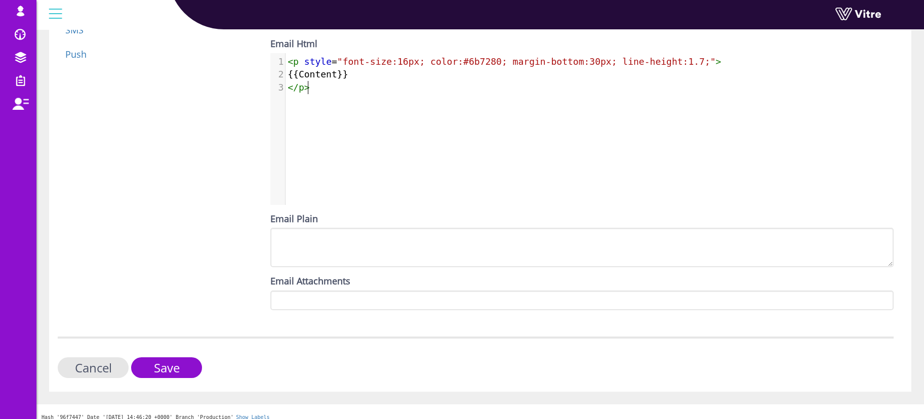
click at [439, 104] on div "x 1 < p style = "font-size:16px; color:#6b7280; margin-bottom:30px; line-height…" at bounding box center [589, 136] width 639 height 167
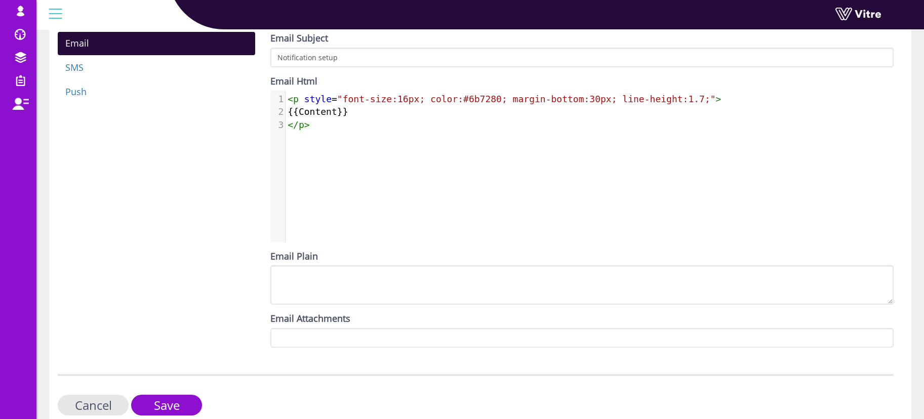
scroll to position [284, 0]
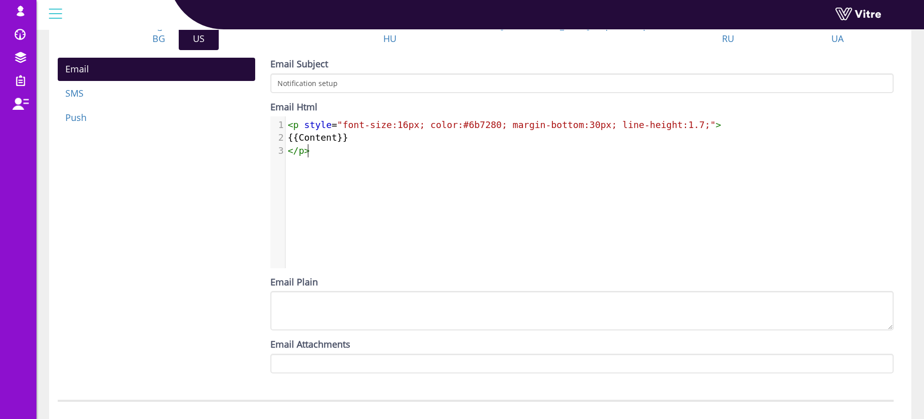
click at [322, 132] on span "{{Content}}" at bounding box center [318, 137] width 60 height 11
type textarea "Content"
click at [322, 132] on span "{{Content}}" at bounding box center [318, 137] width 60 height 11
click at [405, 139] on pre "{{Content}}" at bounding box center [595, 137] width 618 height 13
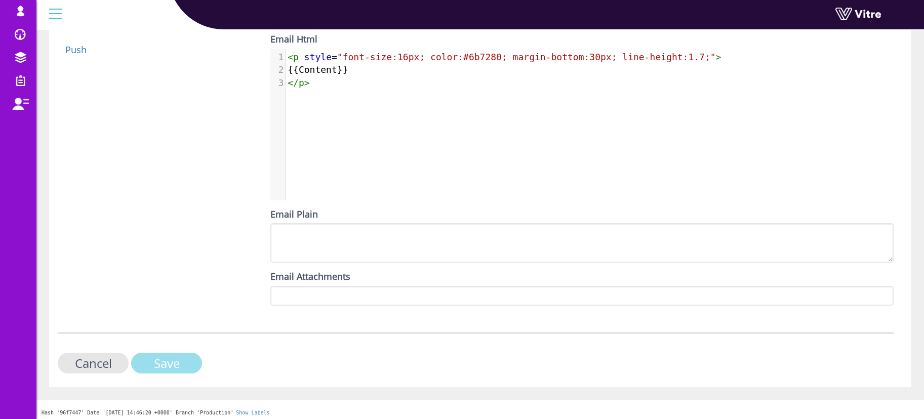
click at [147, 358] on input "Save" at bounding box center [166, 363] width 71 height 21
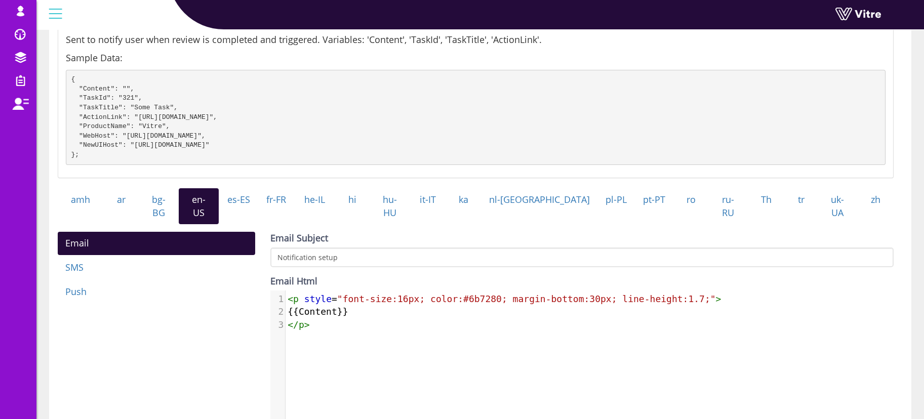
scroll to position [162, 0]
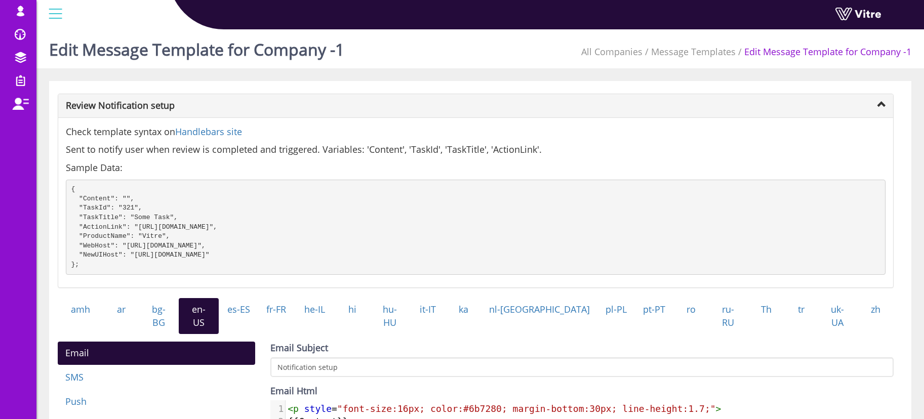
scroll to position [162, 0]
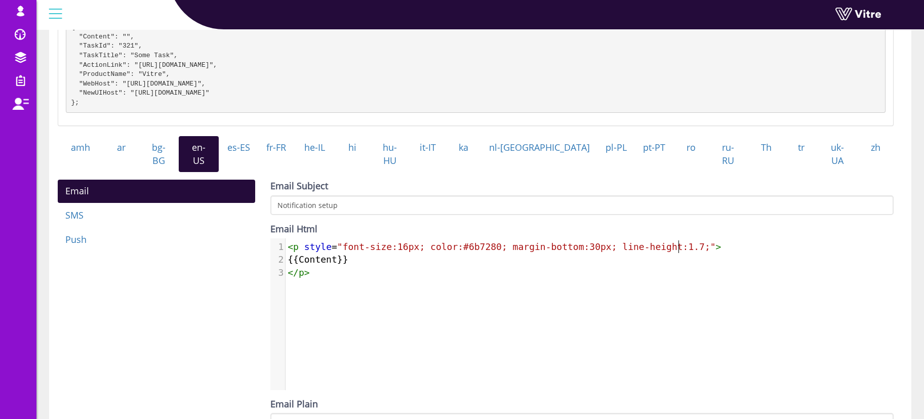
click at [716, 243] on span ">" at bounding box center [719, 247] width 6 height 11
click at [542, 273] on pre "</ p >" at bounding box center [595, 272] width 618 height 13
type textarea "<p style="font-size:16px; color:#6b7280; margin-bottom:30px; line-height:1.7;">…"
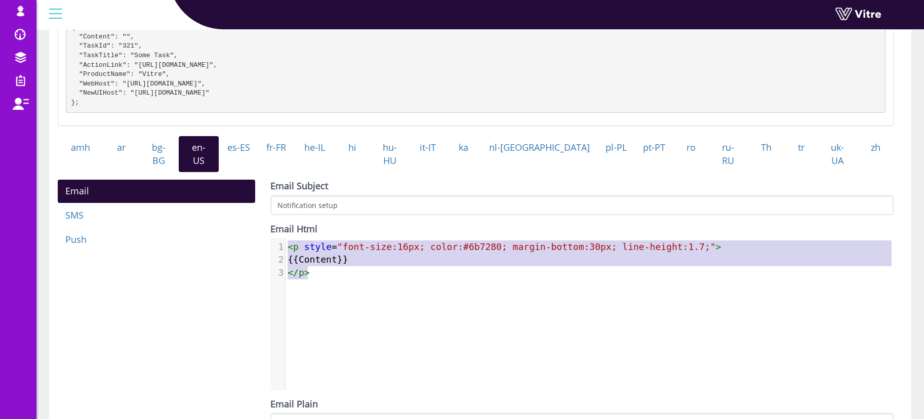
paste textarea
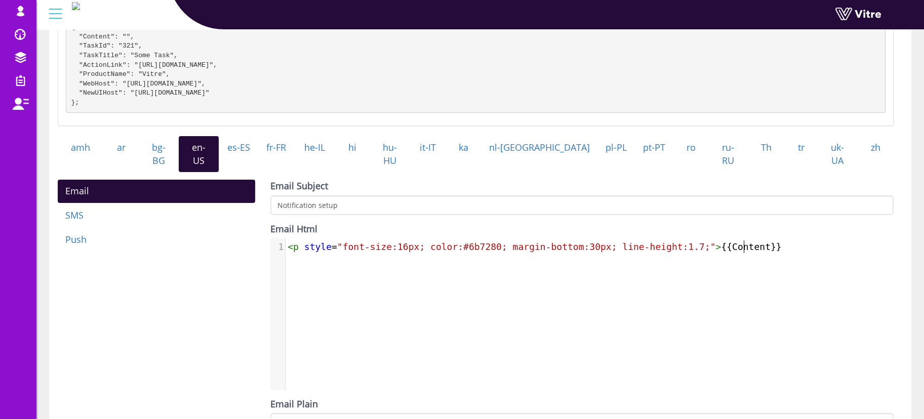
click at [688, 242] on span "< p style = "font-size:16px; color:#6b7280; margin-bottom:30px; line-height:1.7…" at bounding box center [535, 247] width 494 height 11
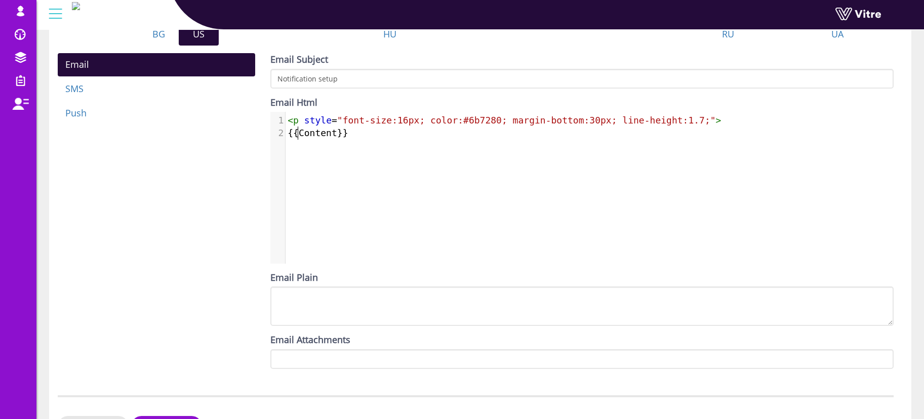
scroll to position [225, 0]
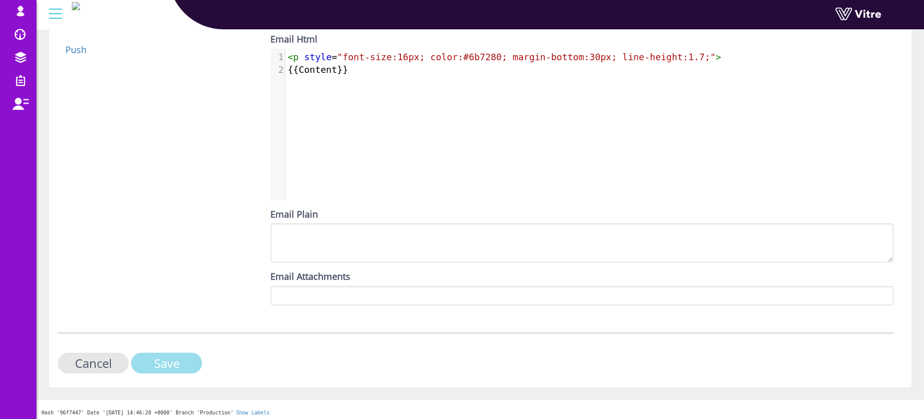
click at [175, 363] on input "Save" at bounding box center [166, 363] width 71 height 21
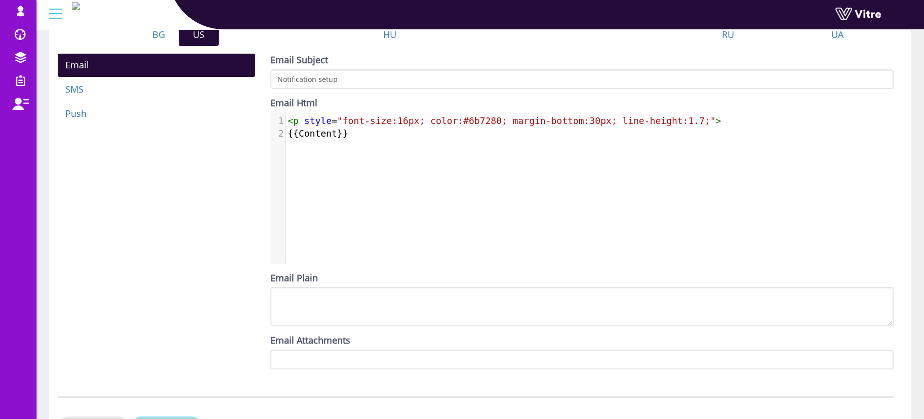
scroll to position [226, 0]
